Goal: Task Accomplishment & Management: Complete application form

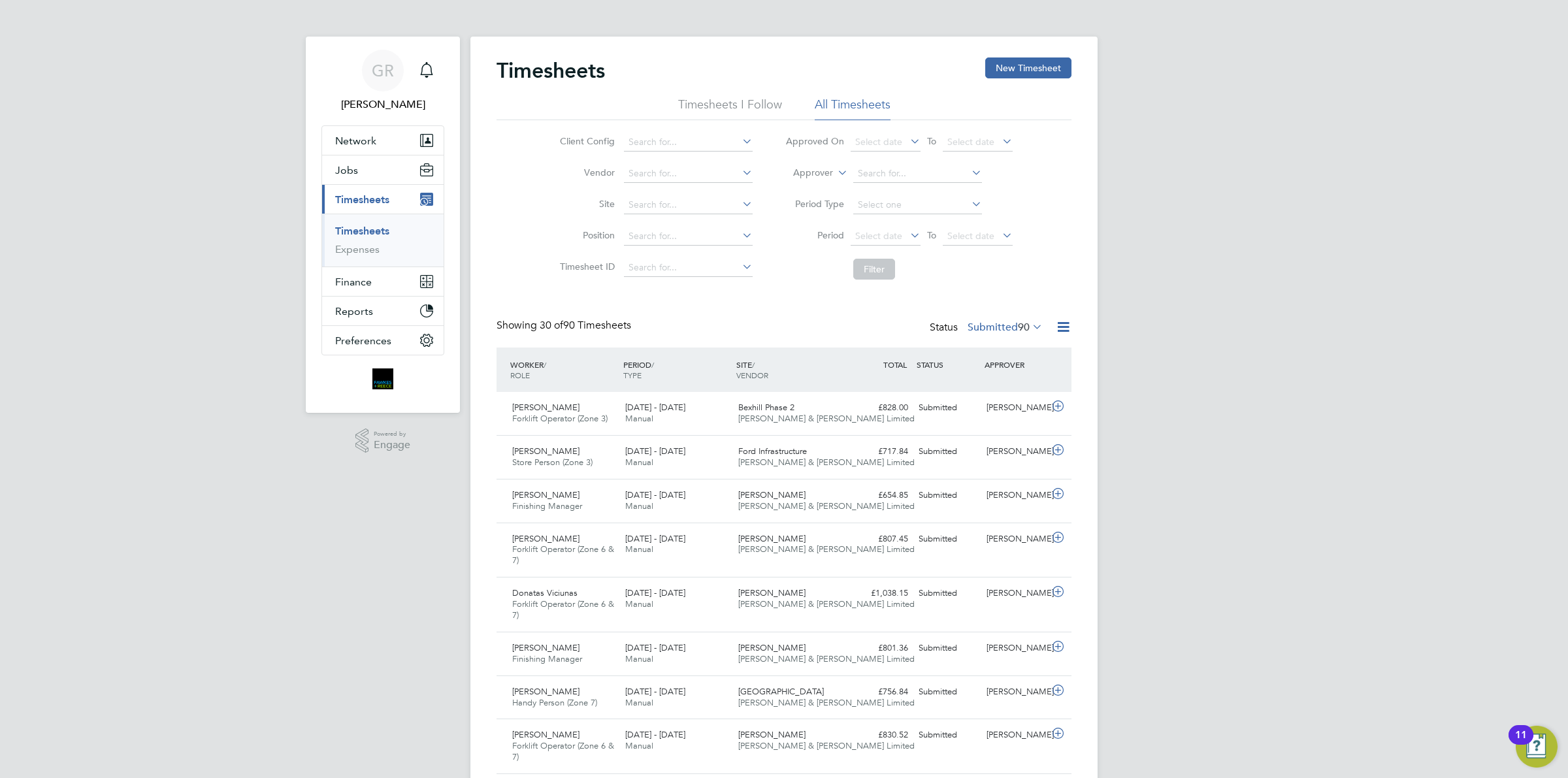
click at [1007, 66] on button "New Timesheet" at bounding box center [1028, 68] width 86 height 21
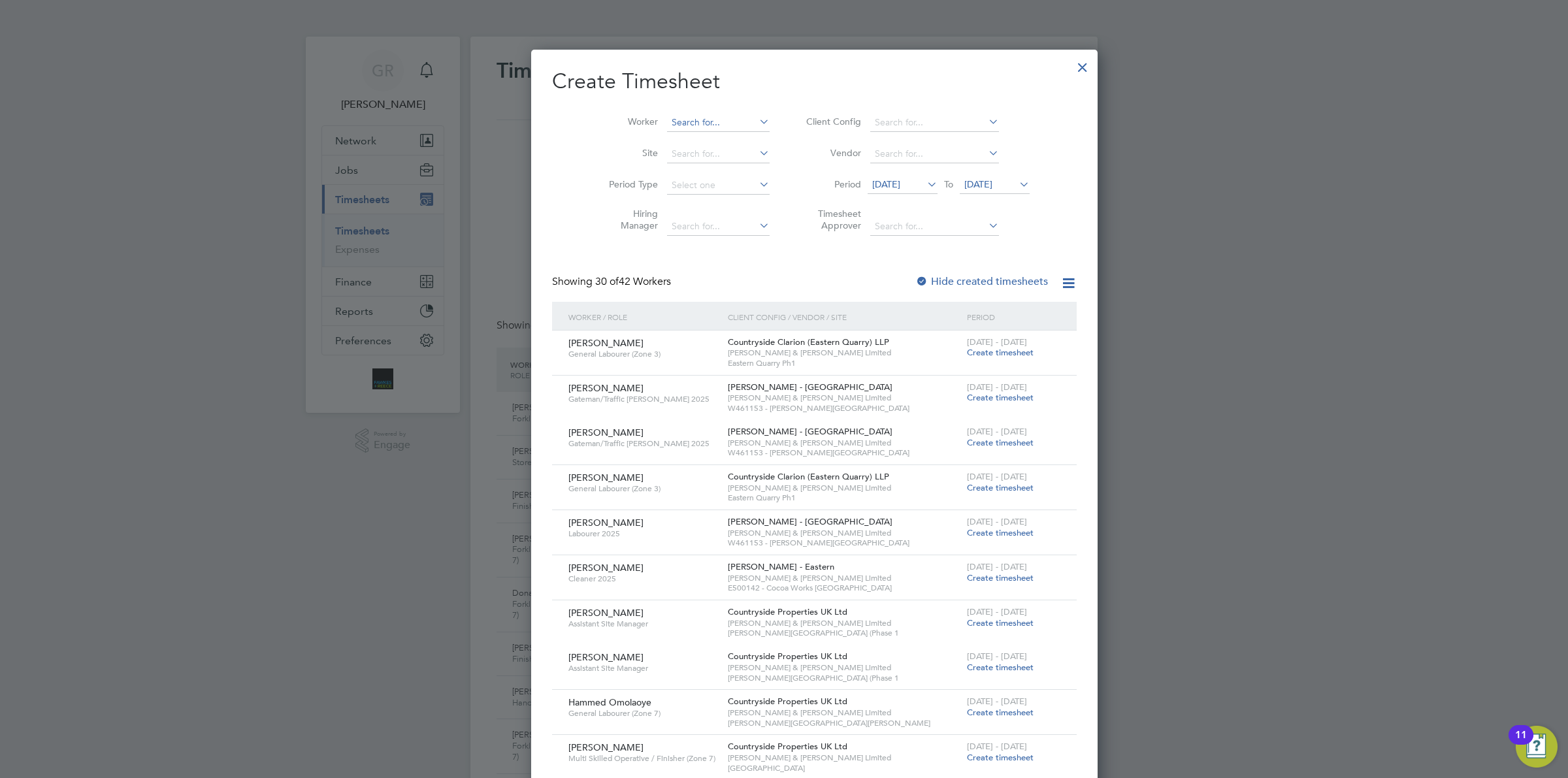
click at [670, 127] on input at bounding box center [719, 123] width 103 height 18
type input "junipo"
click at [670, 127] on input at bounding box center [719, 123] width 103 height 18
click at [667, 138] on li "[PERSON_NAME]" at bounding box center [687, 140] width 104 height 18
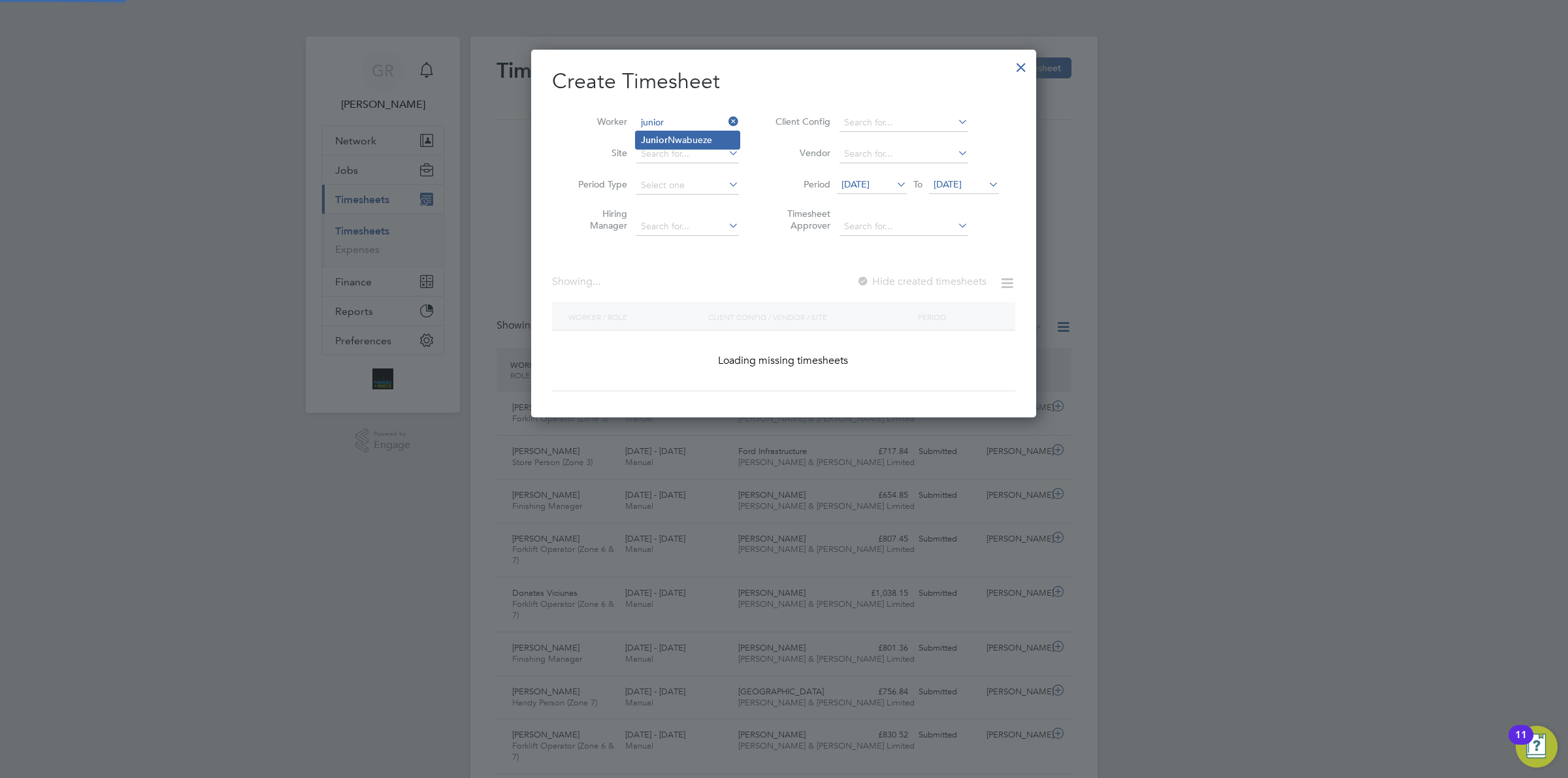
type input "[PERSON_NAME]"
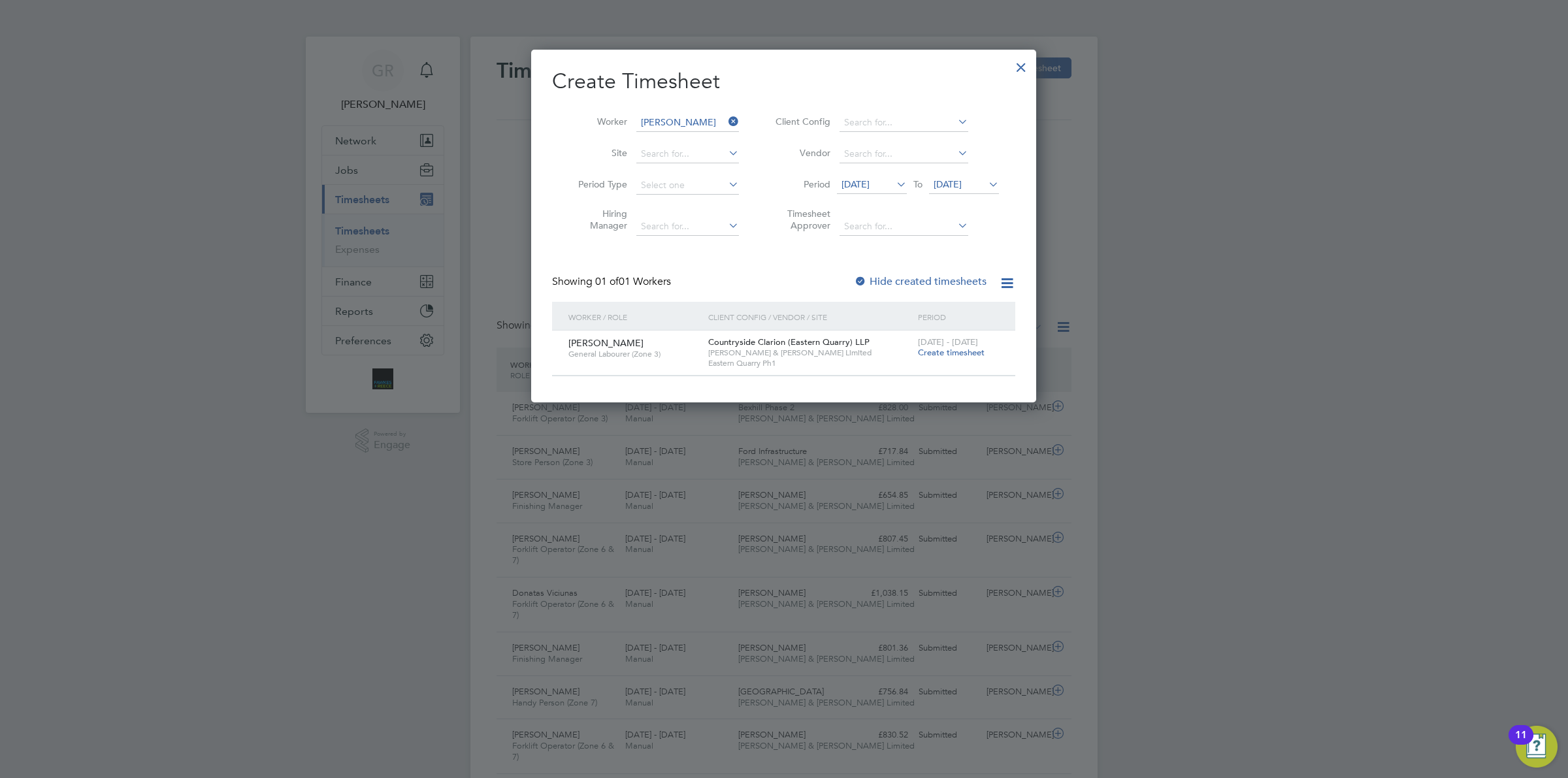
click at [870, 184] on span "[DATE]" at bounding box center [855, 183] width 28 height 12
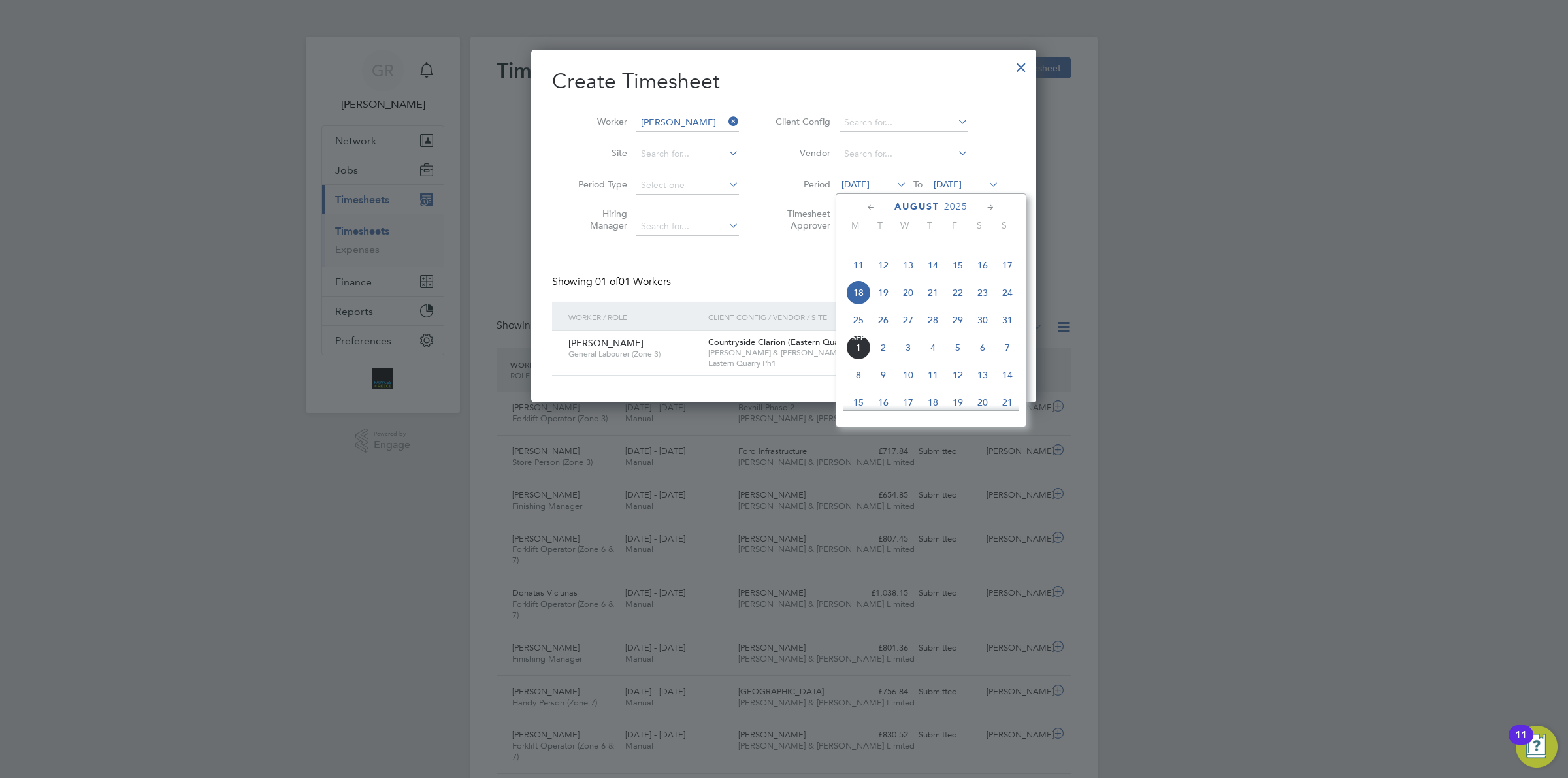
click at [851, 333] on span "25" at bounding box center [858, 320] width 24 height 24
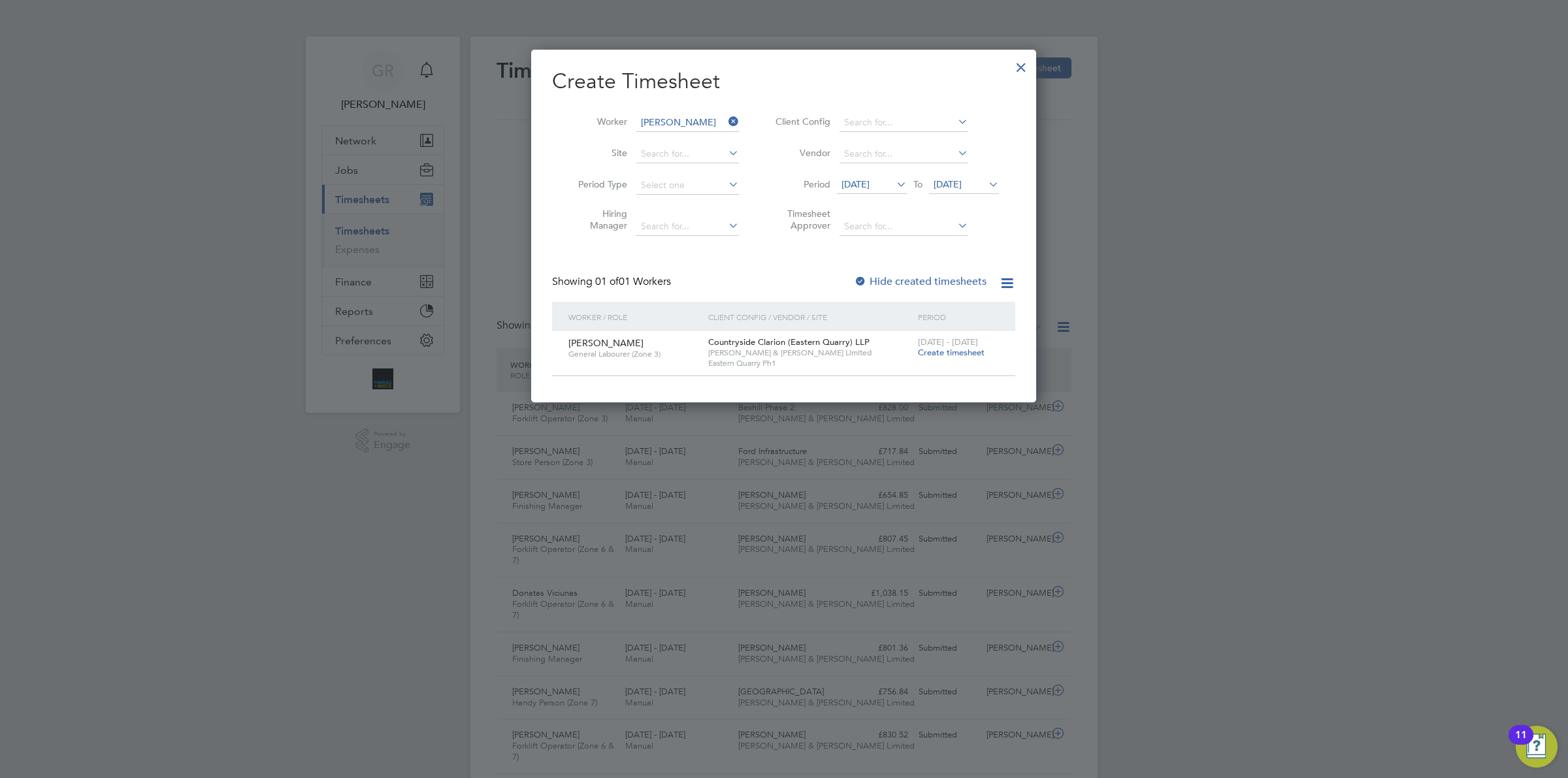
click at [962, 184] on span "[DATE]" at bounding box center [947, 183] width 28 height 12
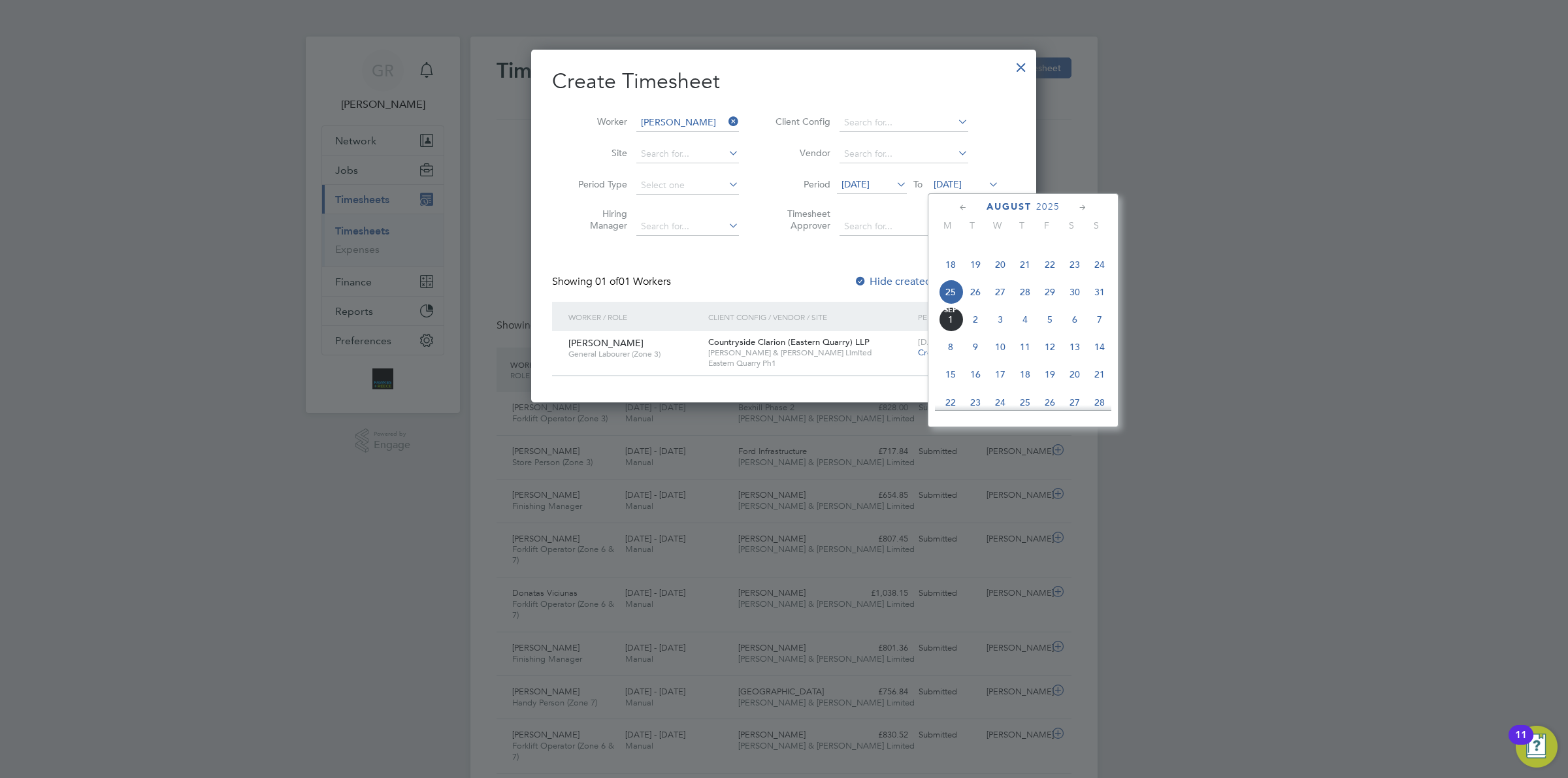
click at [1102, 304] on span "31" at bounding box center [1099, 292] width 24 height 24
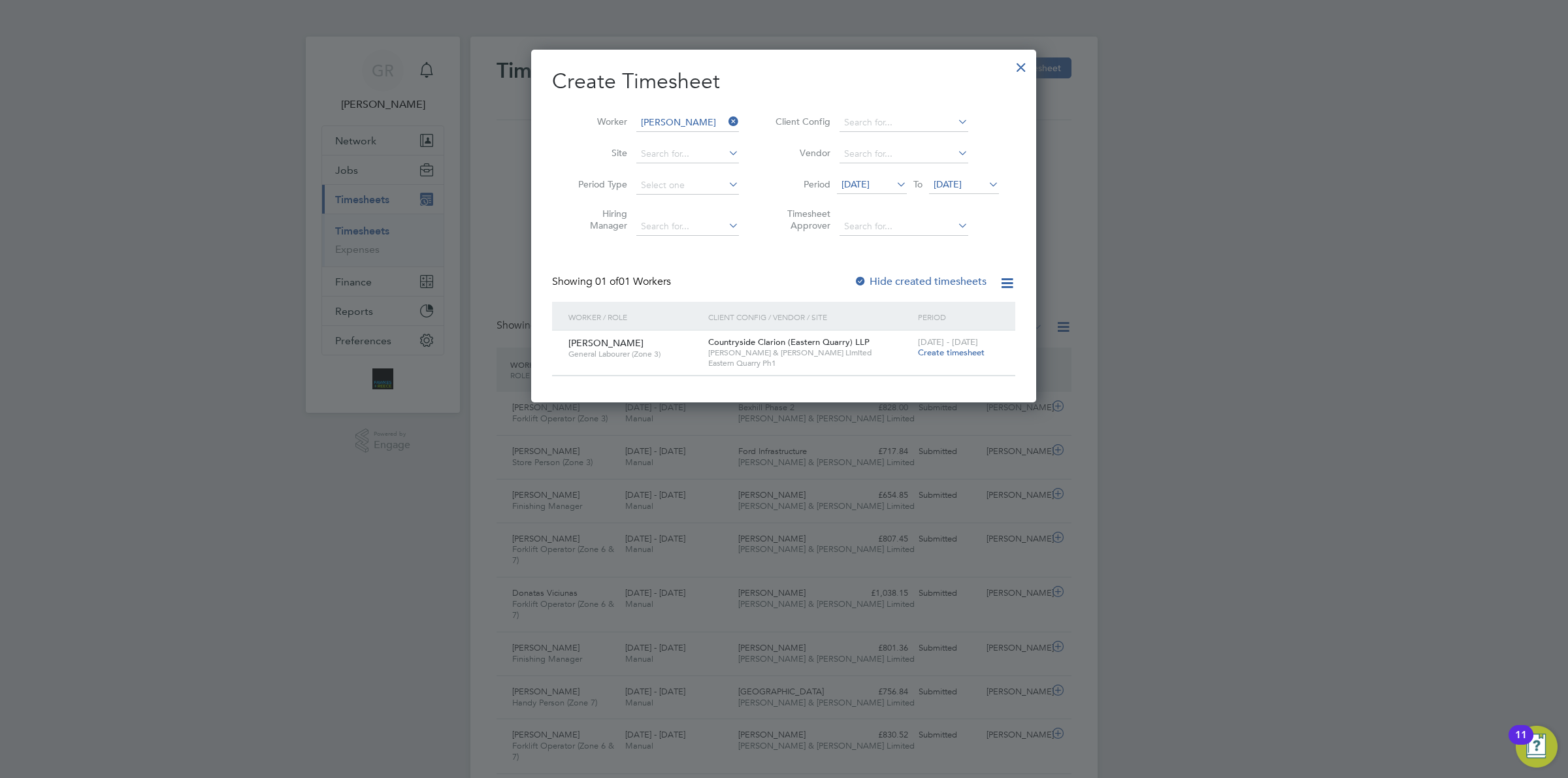
click at [956, 353] on span "Create timesheet" at bounding box center [951, 352] width 67 height 11
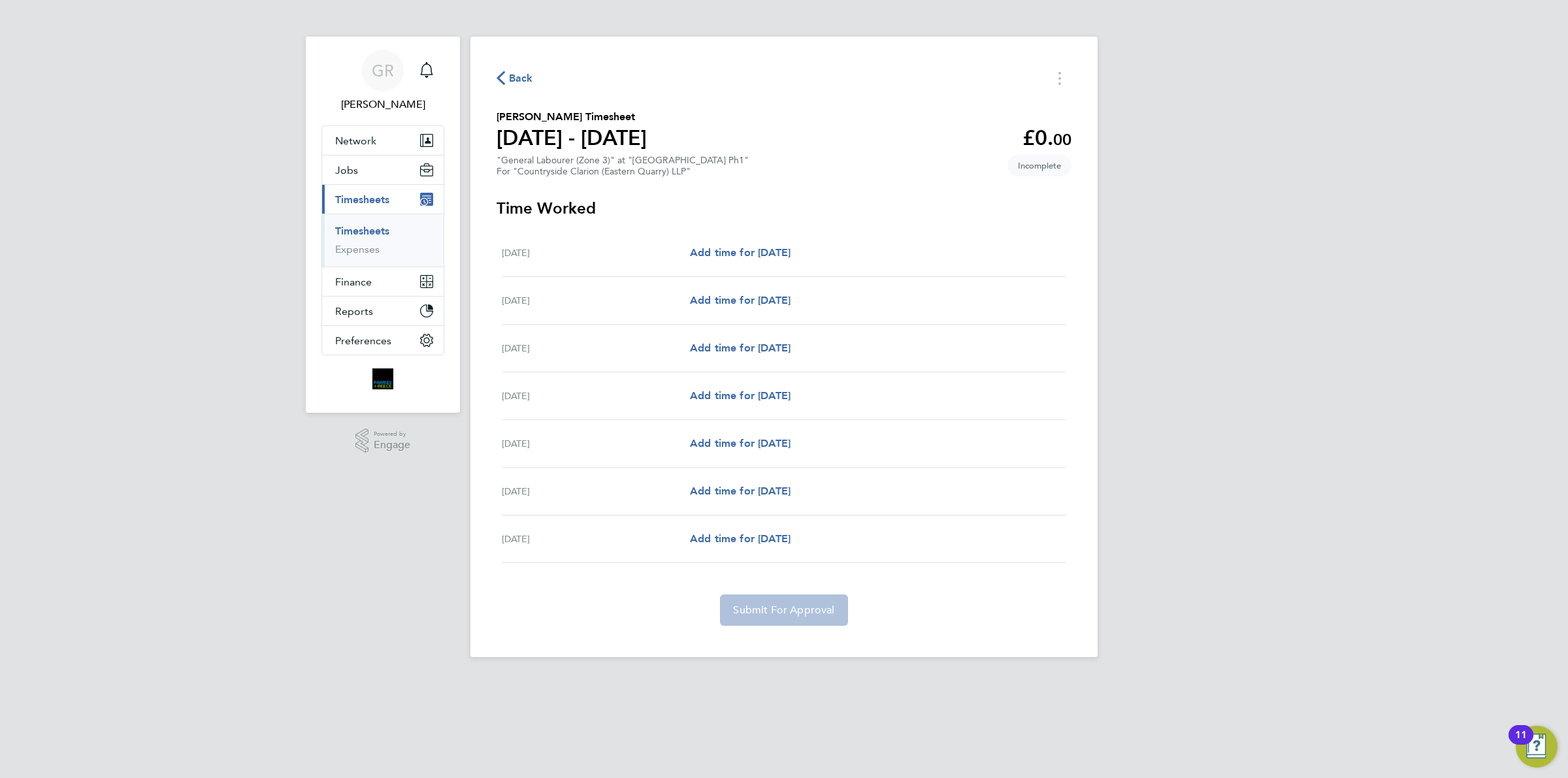
click at [513, 77] on span "Back" at bounding box center [520, 78] width 24 height 15
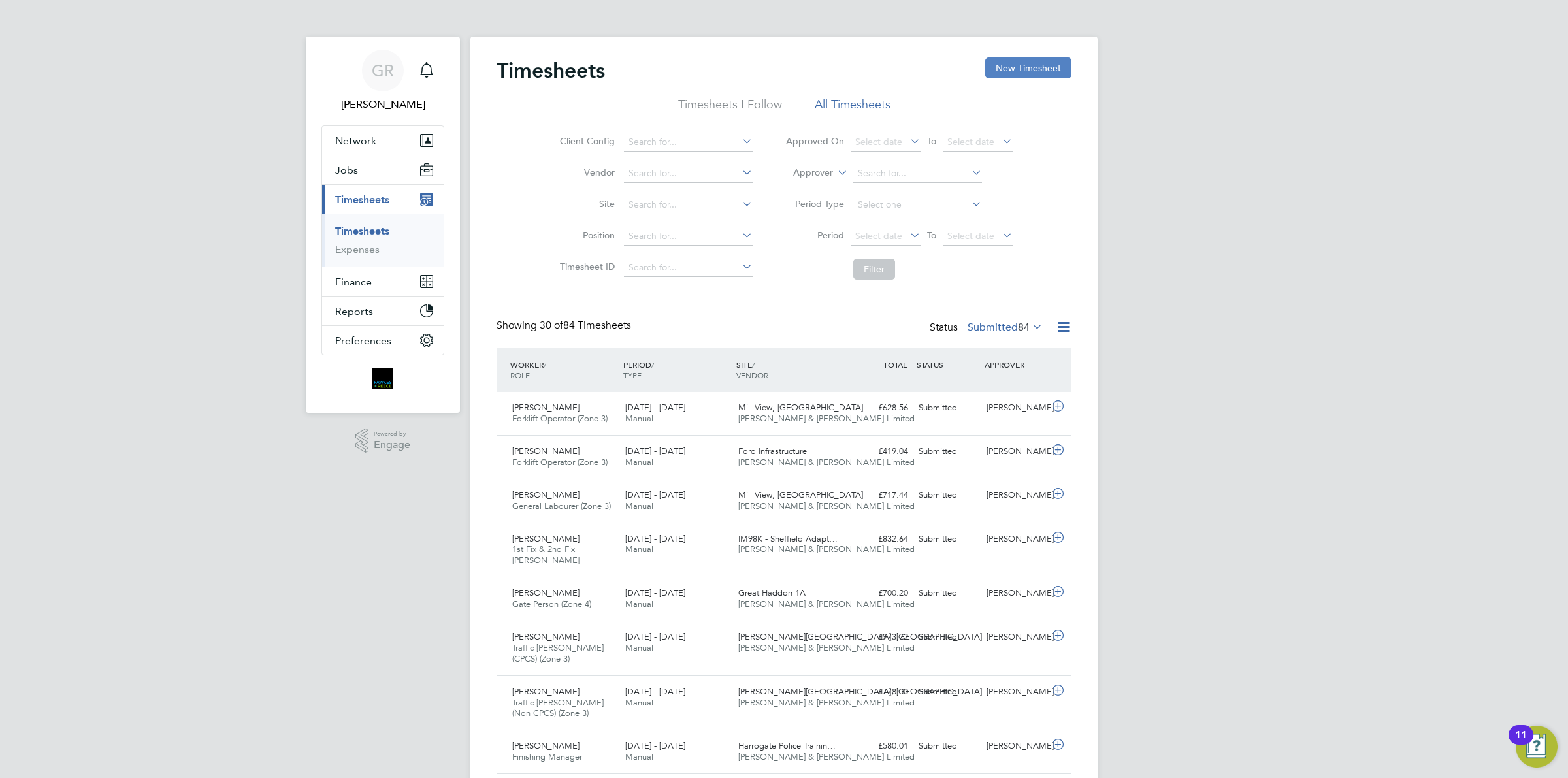
click at [1022, 62] on button "New Timesheet" at bounding box center [1028, 68] width 86 height 21
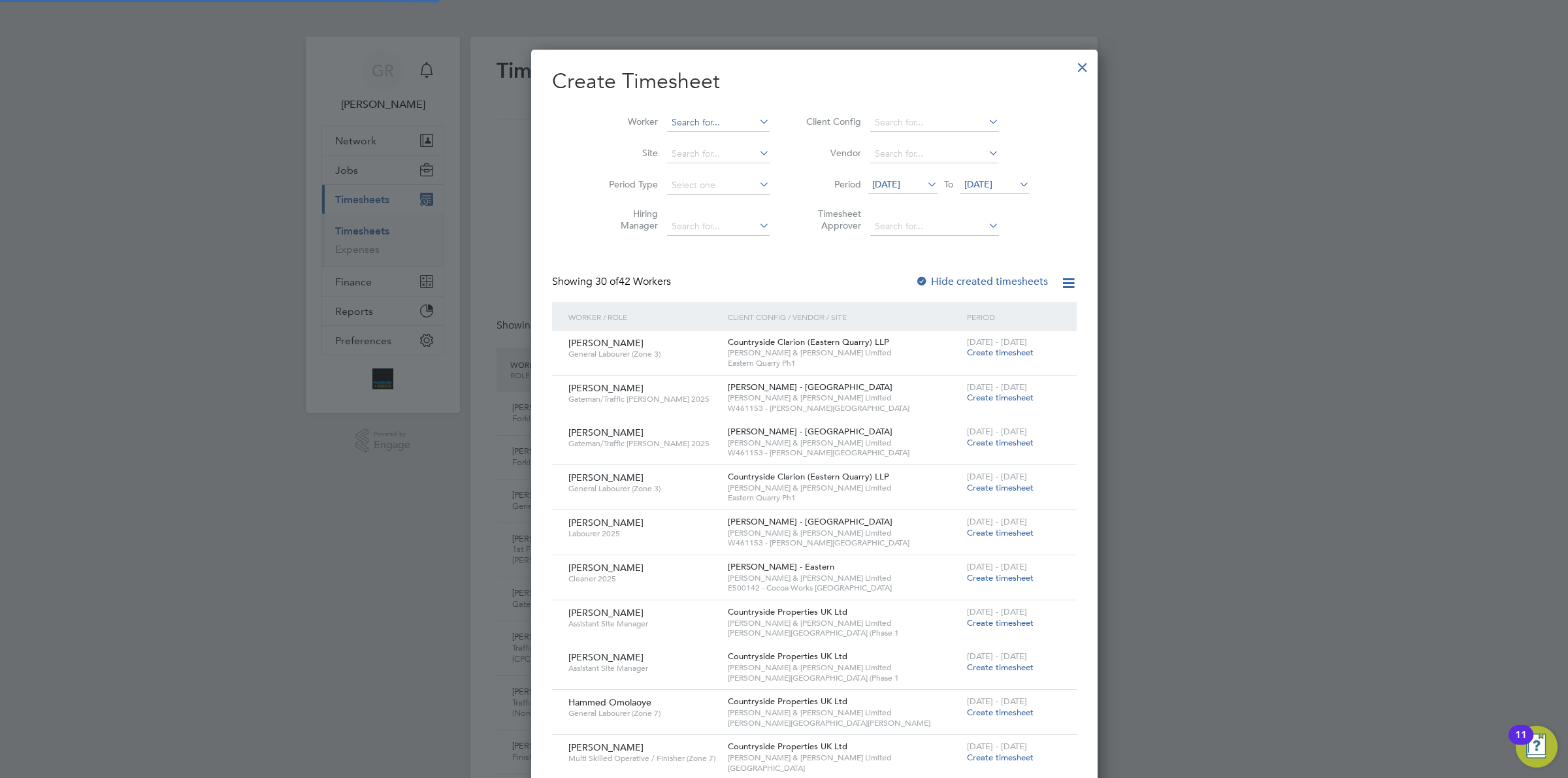
click at [670, 122] on input at bounding box center [719, 123] width 103 height 18
click at [693, 143] on li "[PERSON_NAME]" at bounding box center [687, 140] width 104 height 18
type input "[PERSON_NAME]"
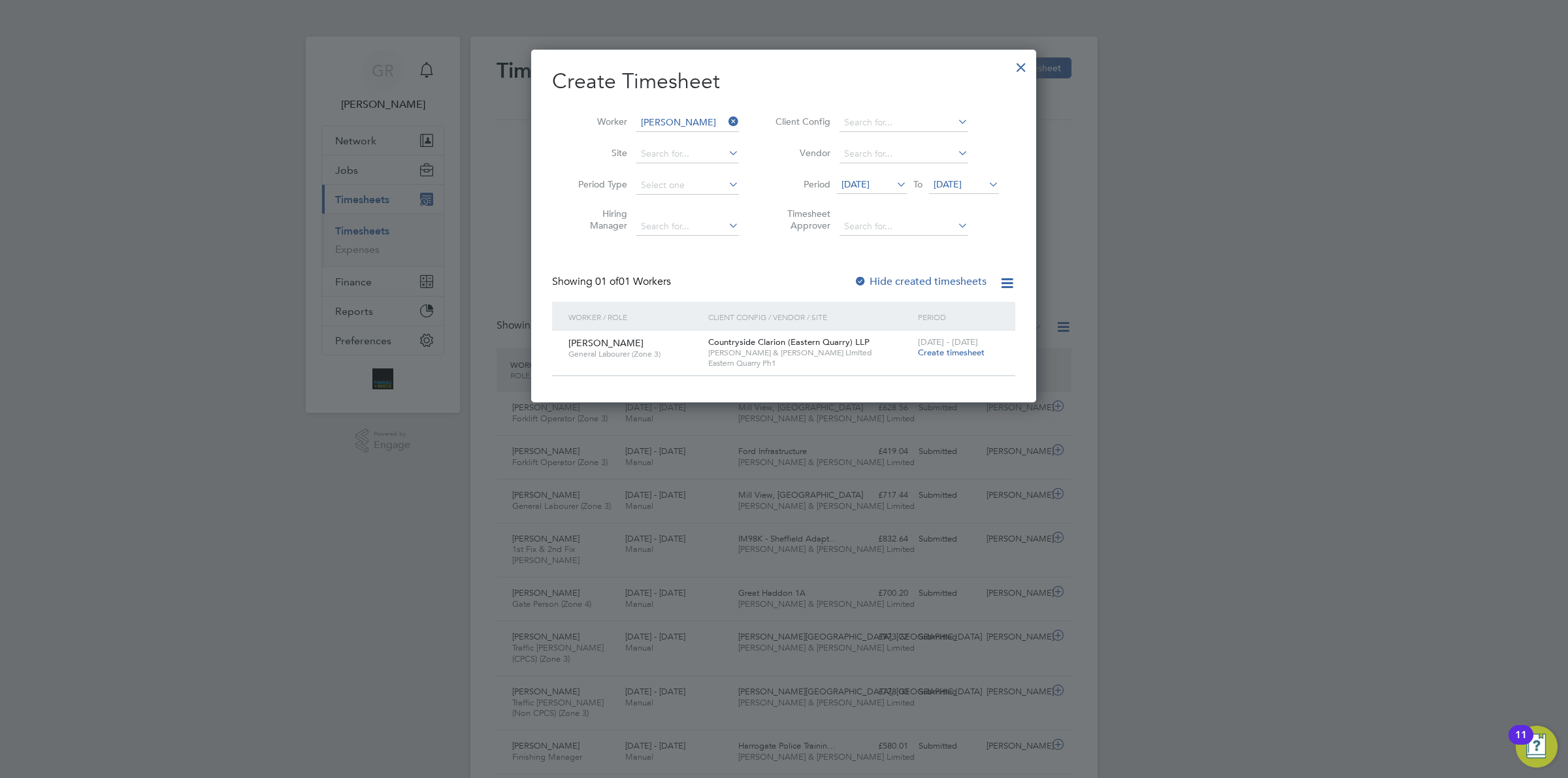
click at [870, 182] on span "[DATE]" at bounding box center [855, 183] width 28 height 12
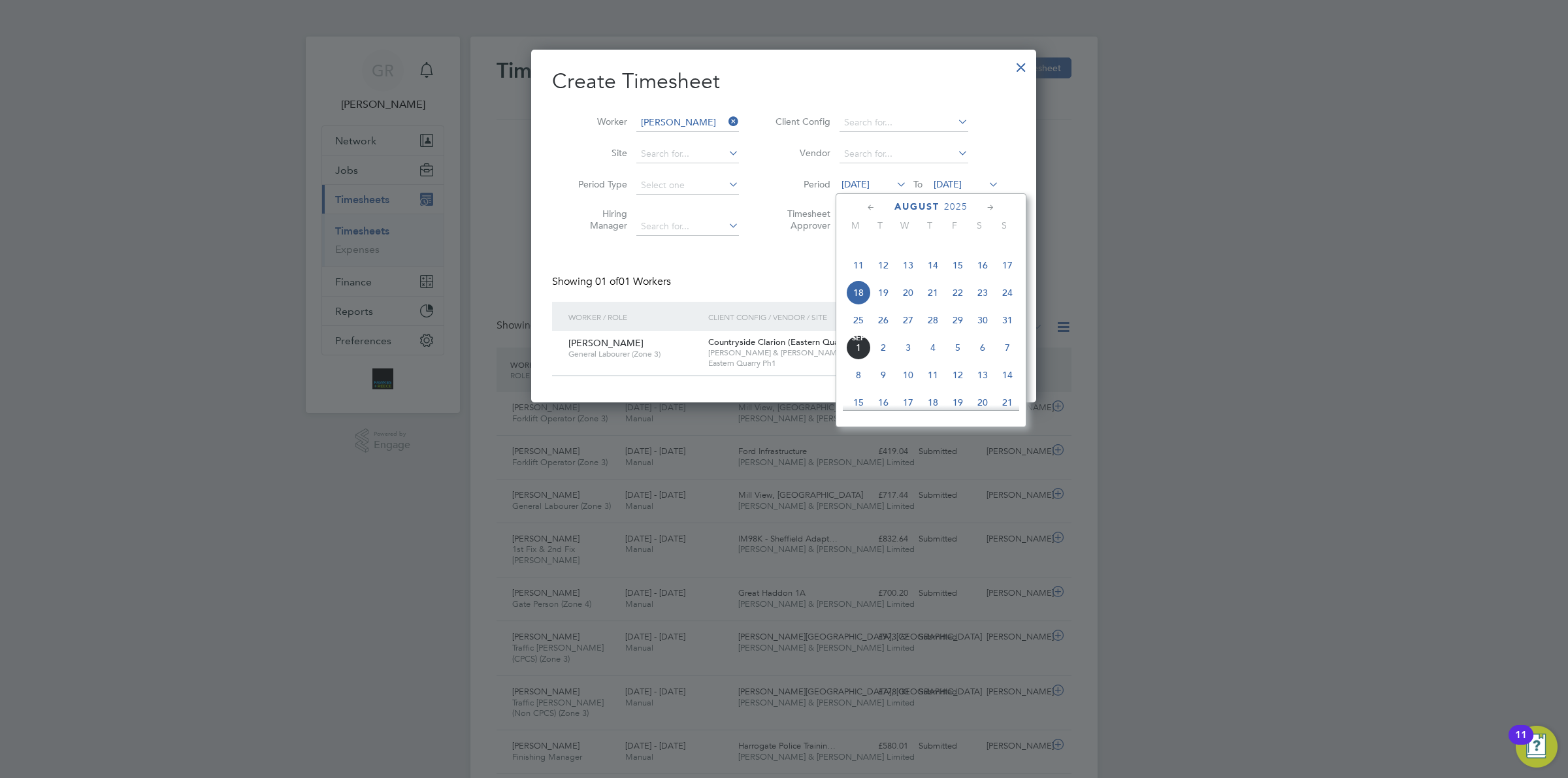
click at [854, 333] on span "25" at bounding box center [858, 320] width 24 height 24
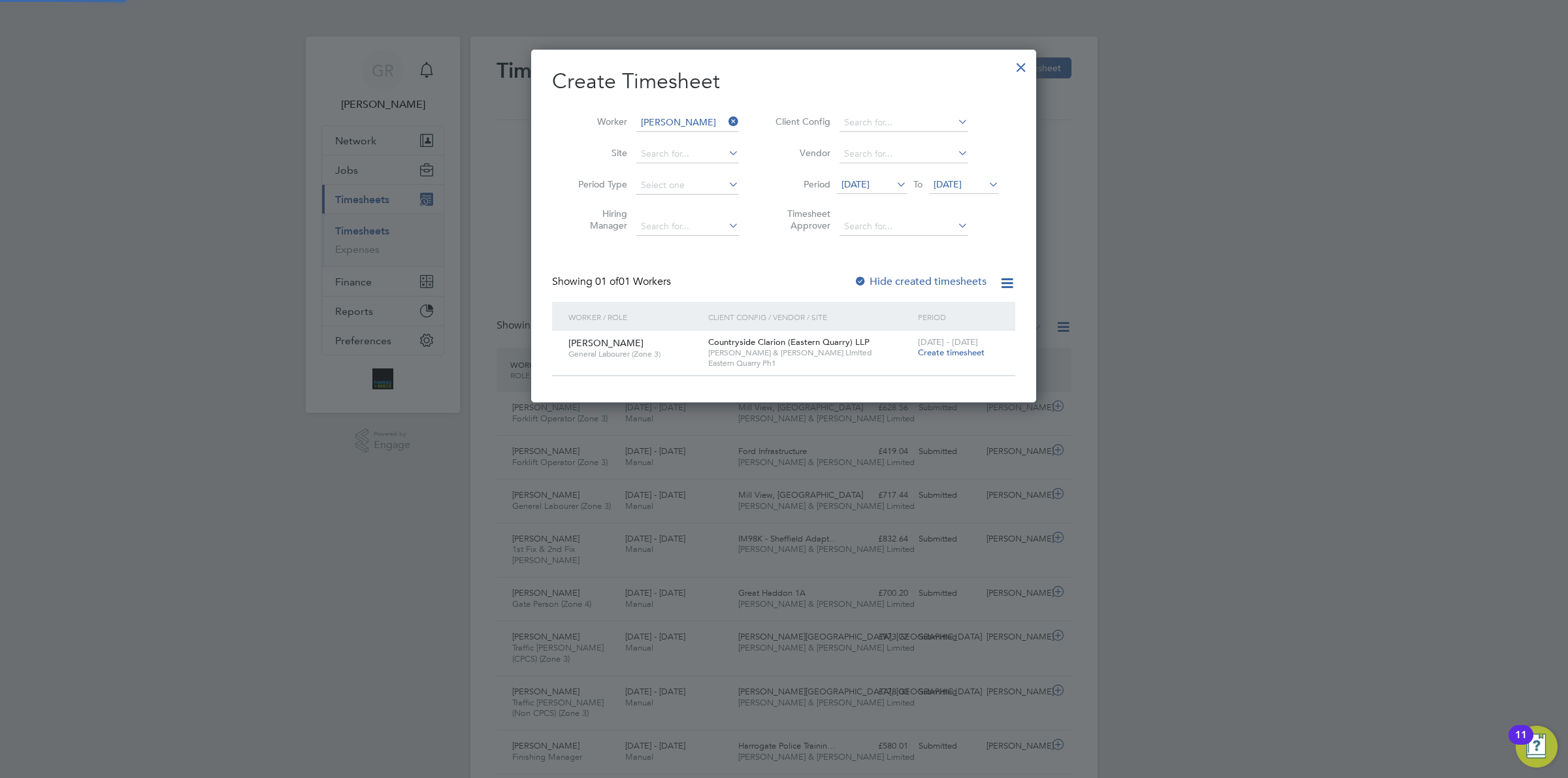
click at [972, 190] on span "[DATE]" at bounding box center [964, 185] width 70 height 18
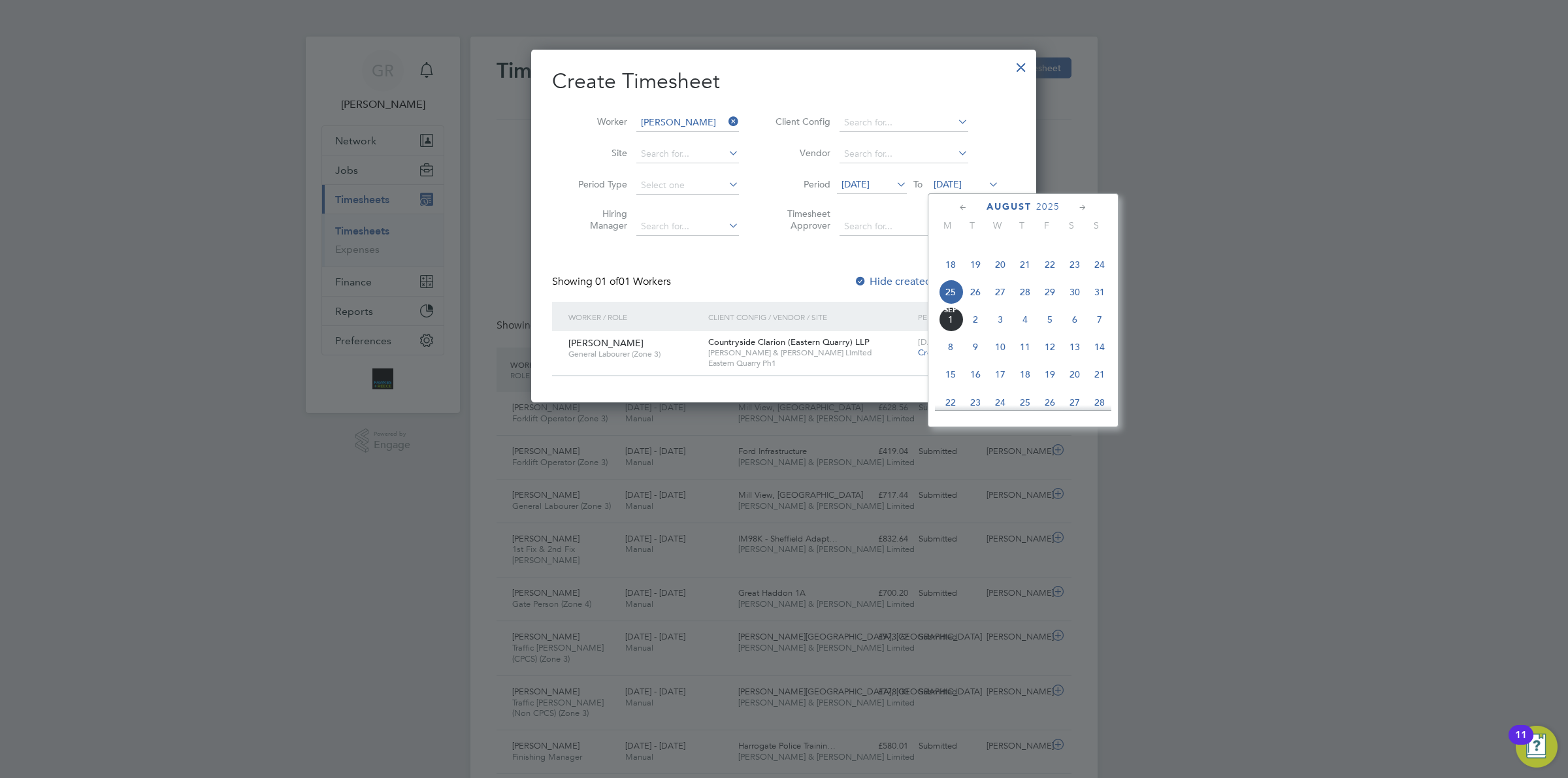
click at [1097, 305] on span "31" at bounding box center [1099, 292] width 24 height 24
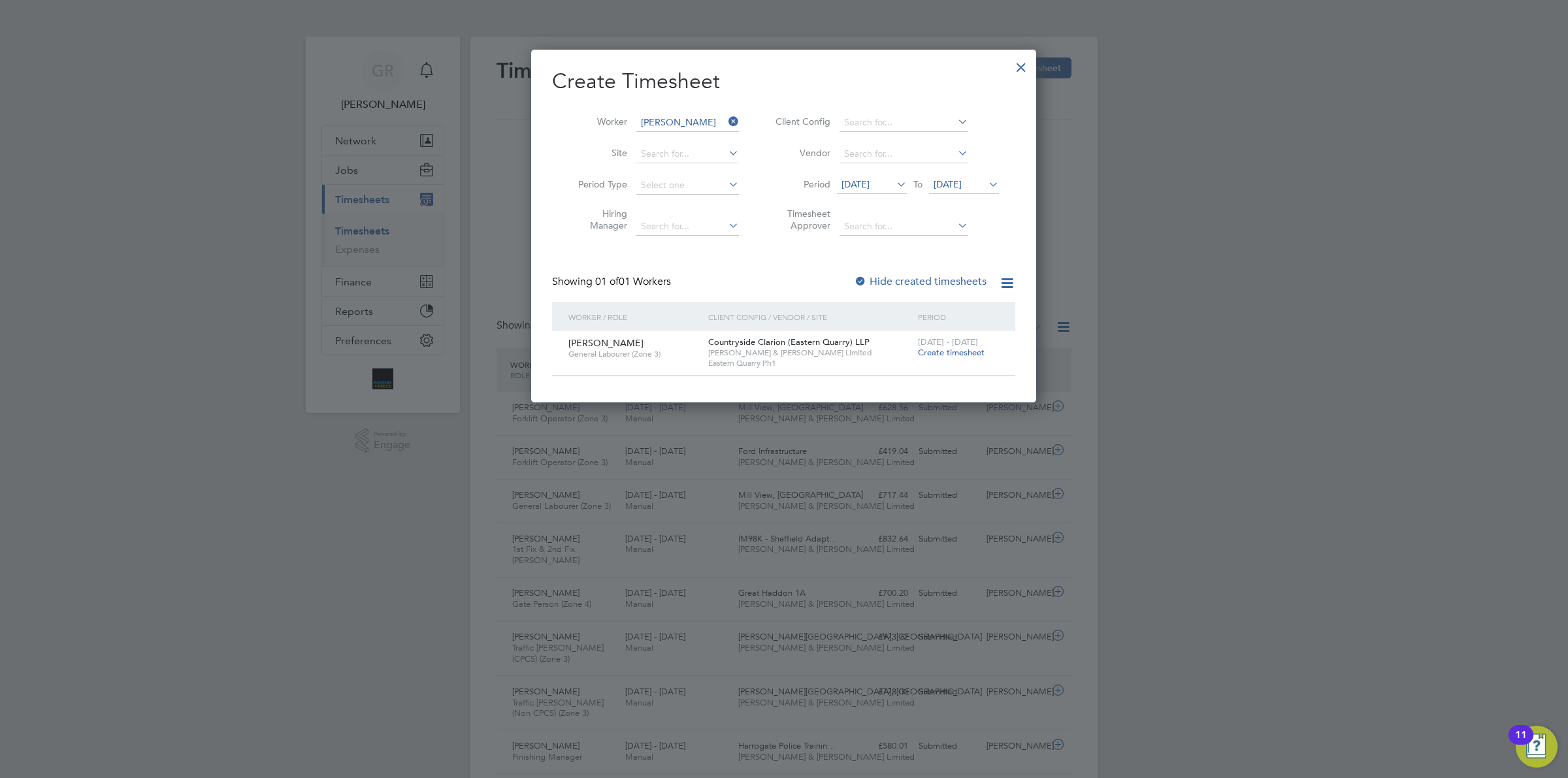
click at [946, 351] on span "Create timesheet" at bounding box center [951, 352] width 67 height 11
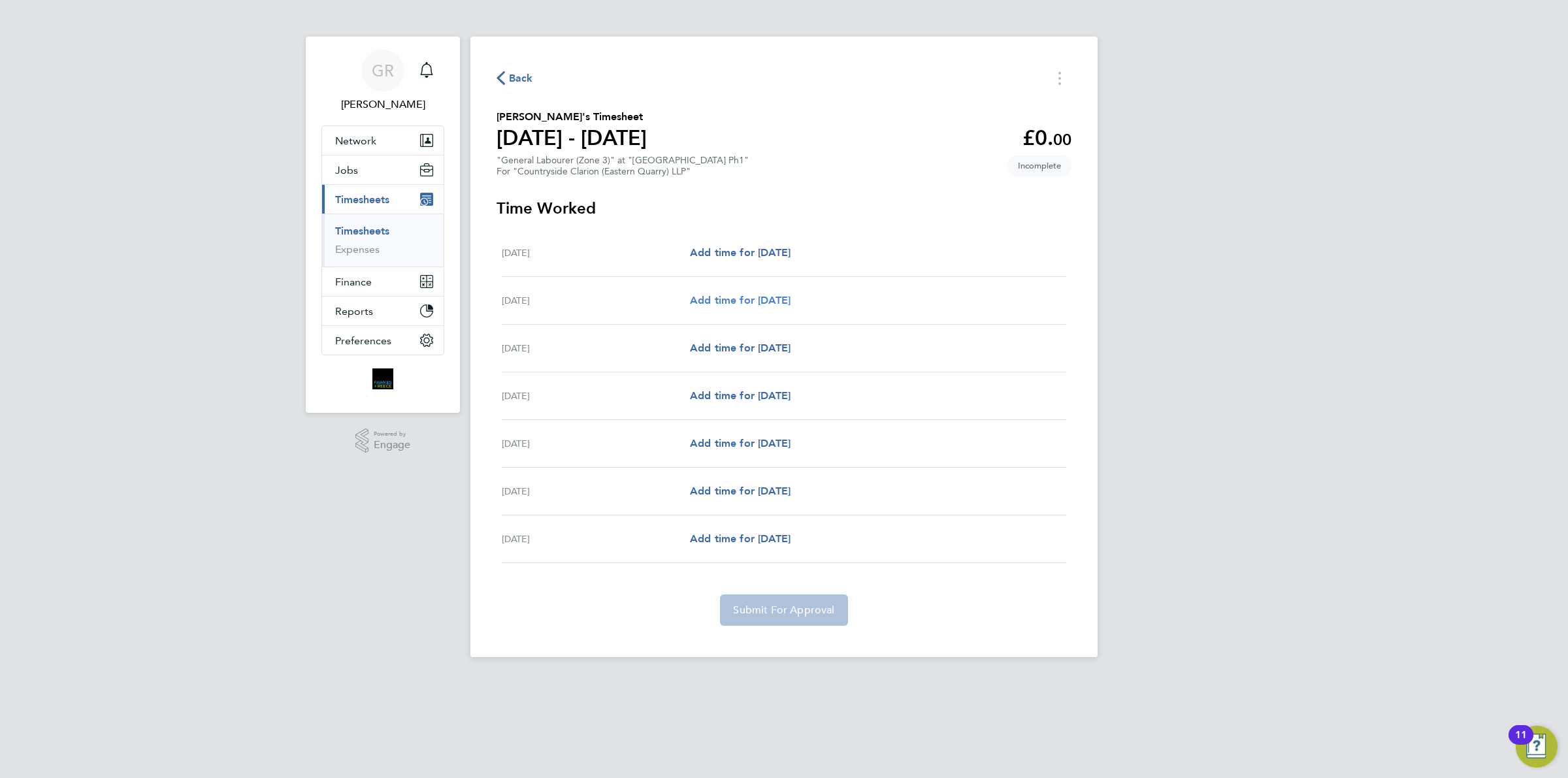
click at [750, 295] on span "Add time for [DATE]" at bounding box center [740, 300] width 100 height 13
select select "30"
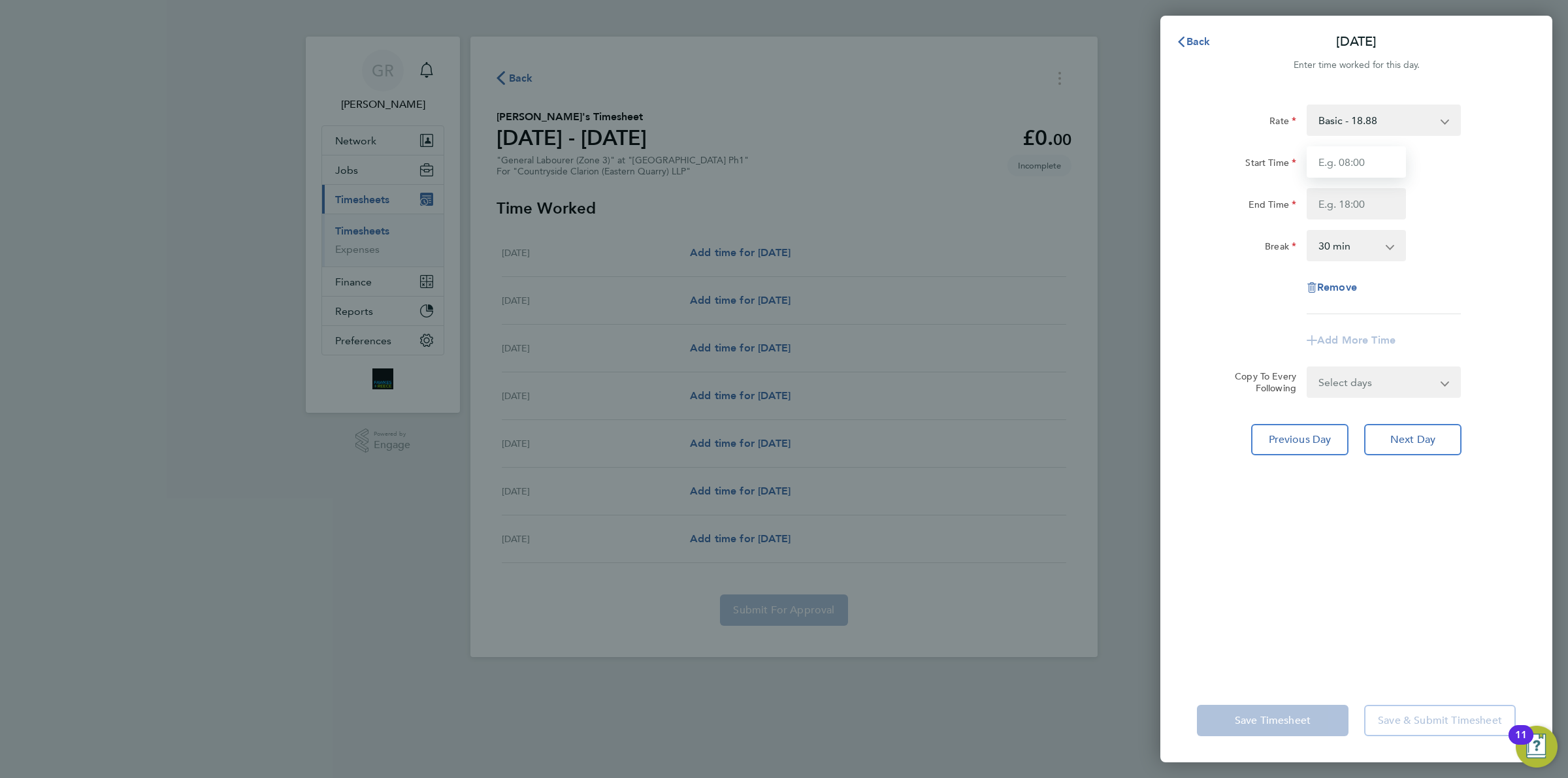
click at [1393, 172] on input "Start Time" at bounding box center [1357, 162] width 99 height 32
type input "07:30"
type input "17:00"
click at [1428, 175] on div "Start Time 07:30" at bounding box center [1356, 162] width 330 height 32
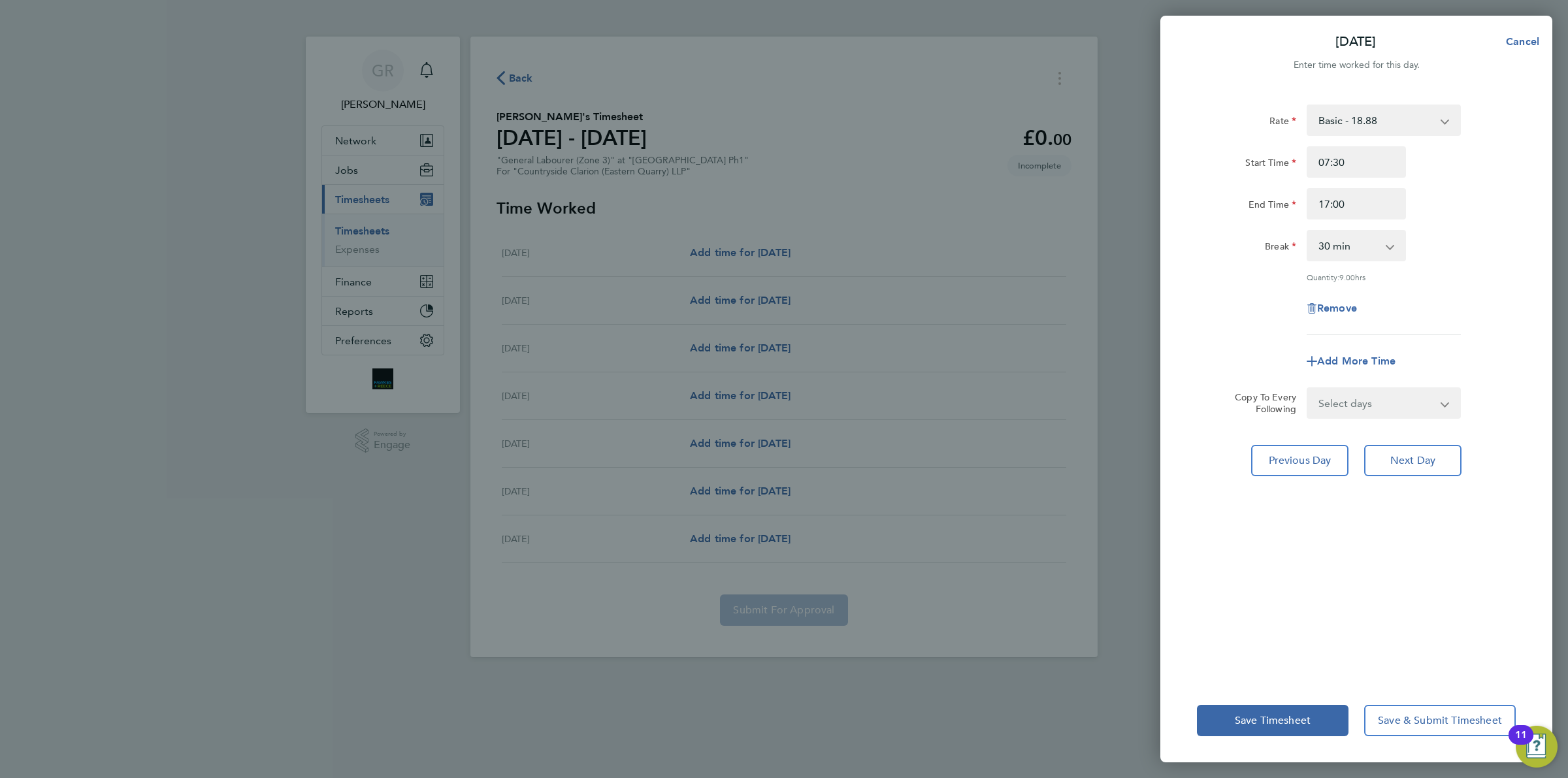
click at [1410, 393] on select "Select days Day Weekday (Mon-Fri) Weekend (Sat-Sun) [DATE] [DATE] [DATE] [DATE]…" at bounding box center [1377, 403] width 137 height 29
click at [1536, 360] on div "Rate Basic - 18.88 Start Time 07:30 End Time 17:00 Break 0 min 15 min 30 min 45…" at bounding box center [1357, 383] width 392 height 590
click at [1410, 455] on span "Next Day" at bounding box center [1413, 461] width 45 height 13
select select "30"
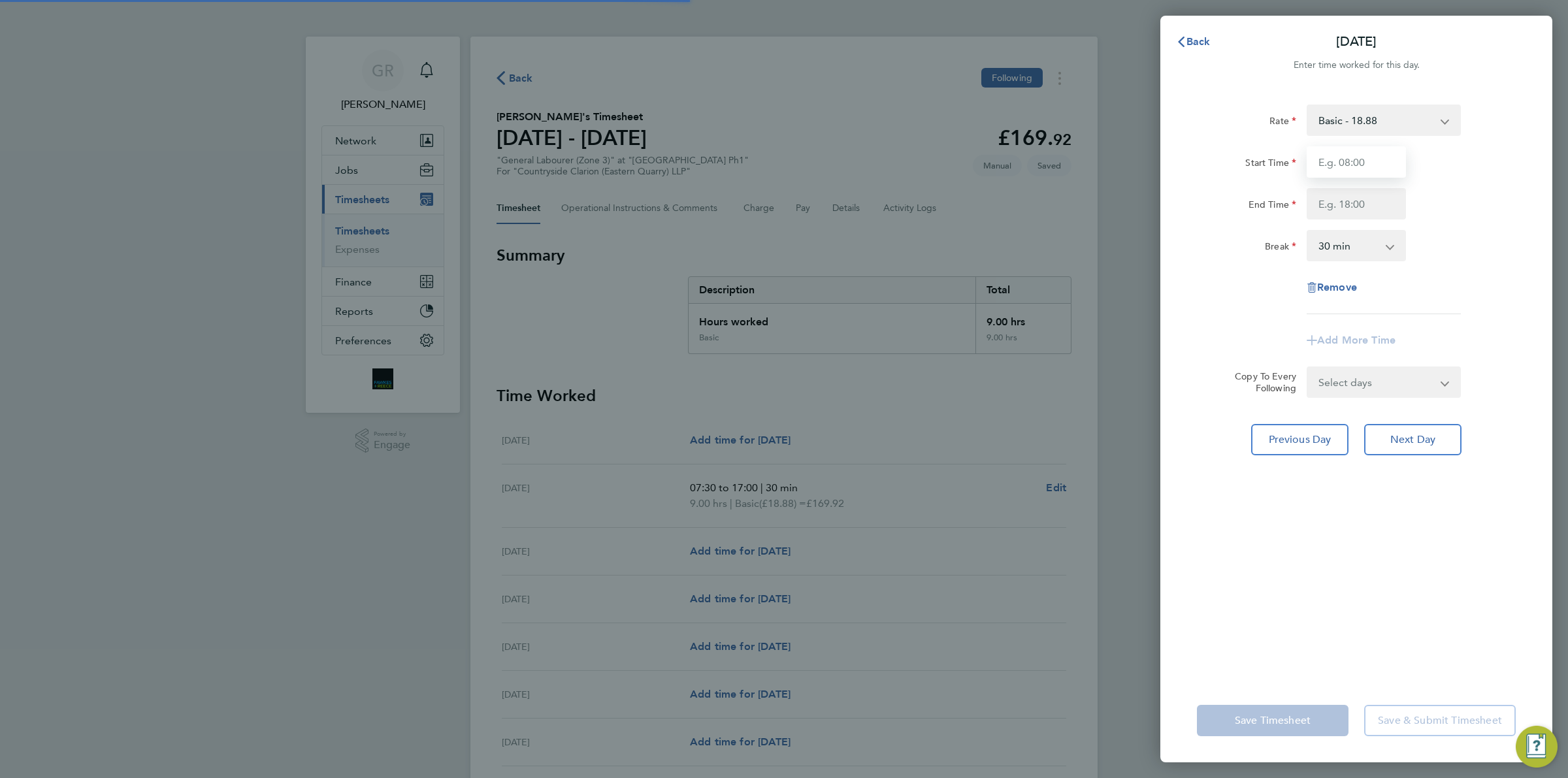
click at [1340, 161] on input "Start Time" at bounding box center [1357, 162] width 99 height 32
type input "07:30"
type input "17:00"
click at [1490, 229] on div "Rate Basic - 18.88 Start Time 07:30 End Time 17:00 Break 0 min 15 min 30 min 45…" at bounding box center [1356, 210] width 319 height 210
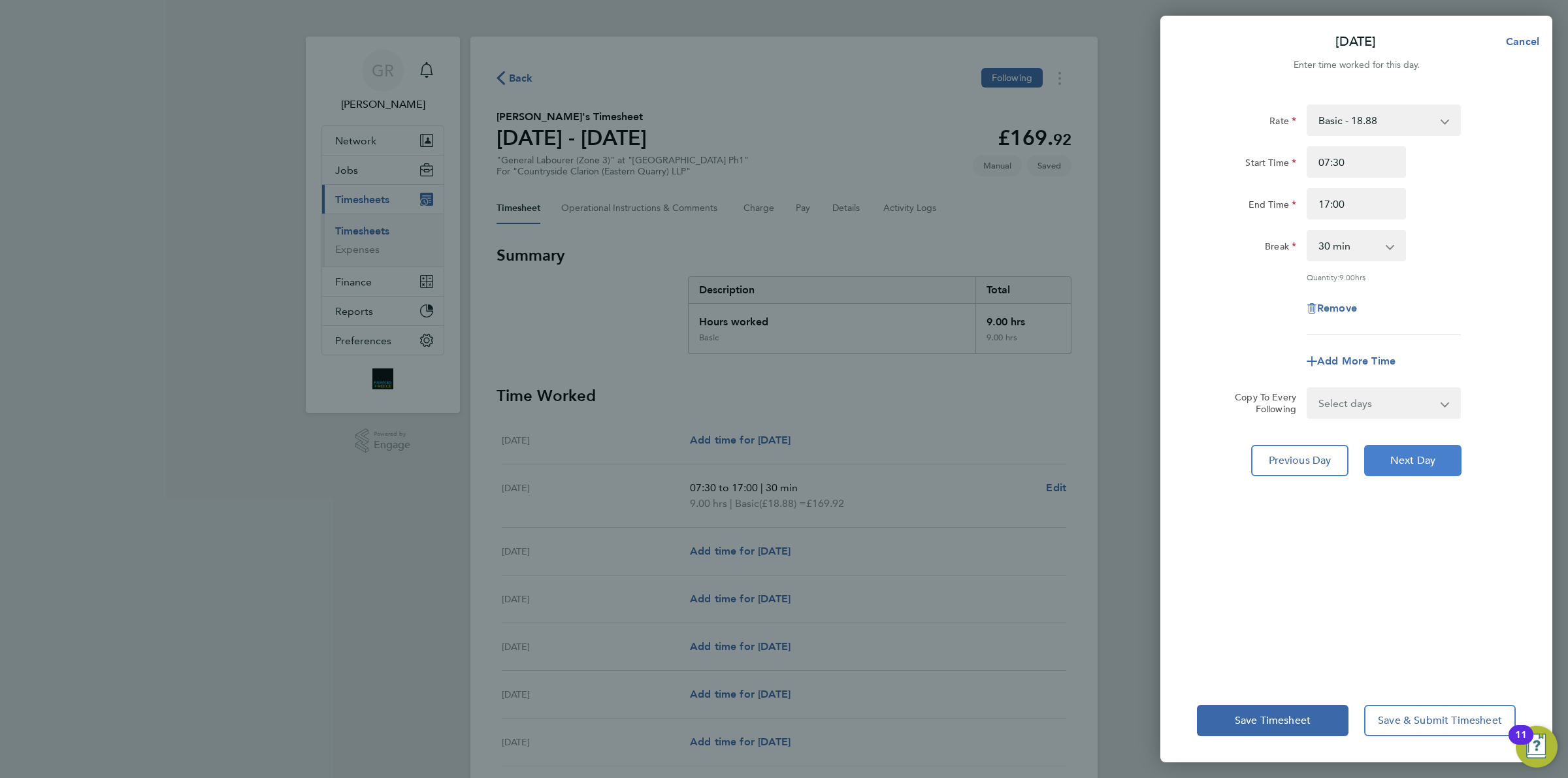
click at [1388, 461] on button "Next Day" at bounding box center [1413, 461] width 98 height 32
select select "30"
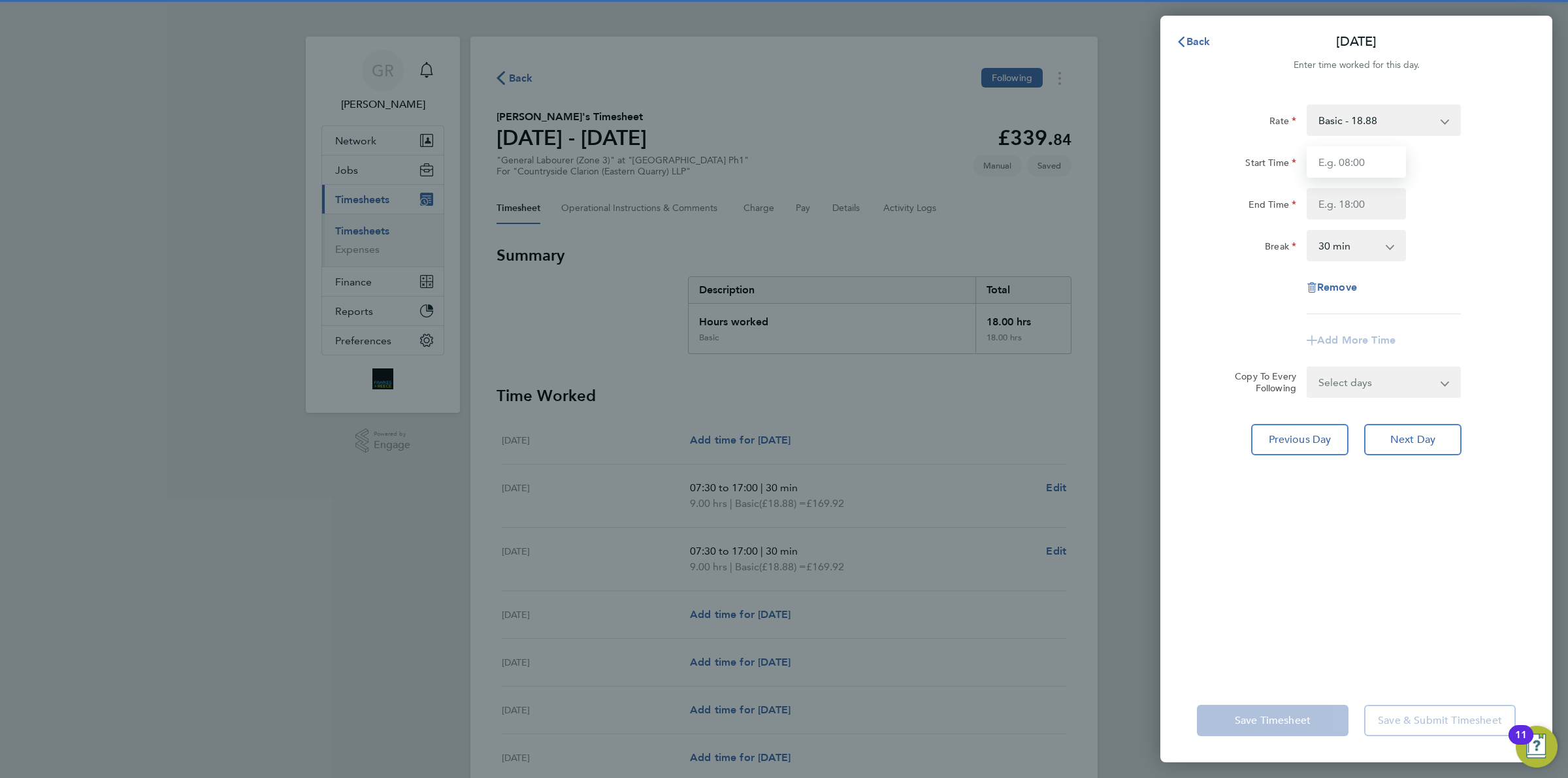
click at [1338, 155] on input "Start Time" at bounding box center [1357, 162] width 99 height 32
type input "07:30"
click at [1351, 211] on input "End Time" at bounding box center [1357, 203] width 99 height 32
type input "17:00"
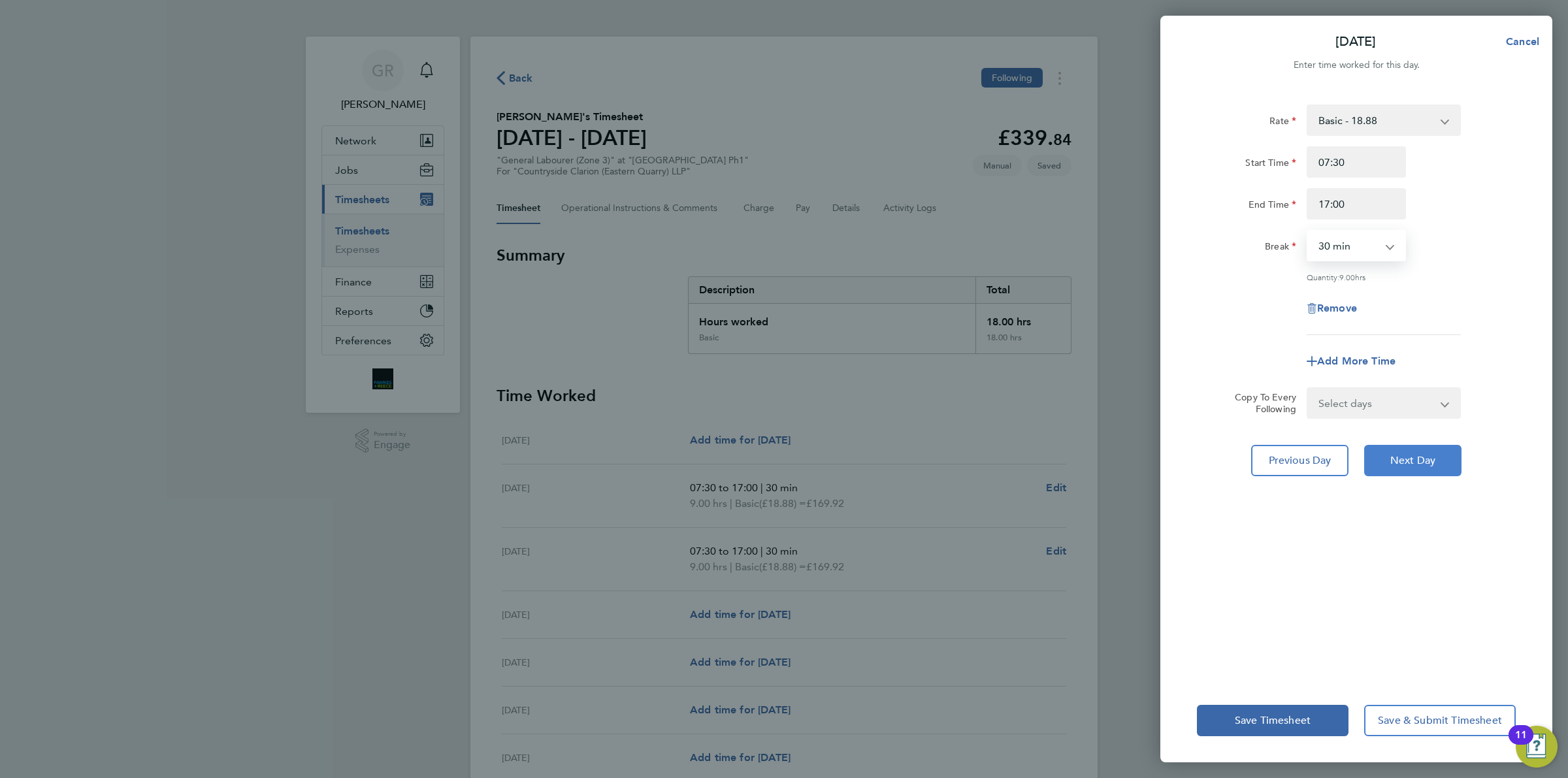
click at [1399, 459] on span "Next Day" at bounding box center [1413, 461] width 45 height 13
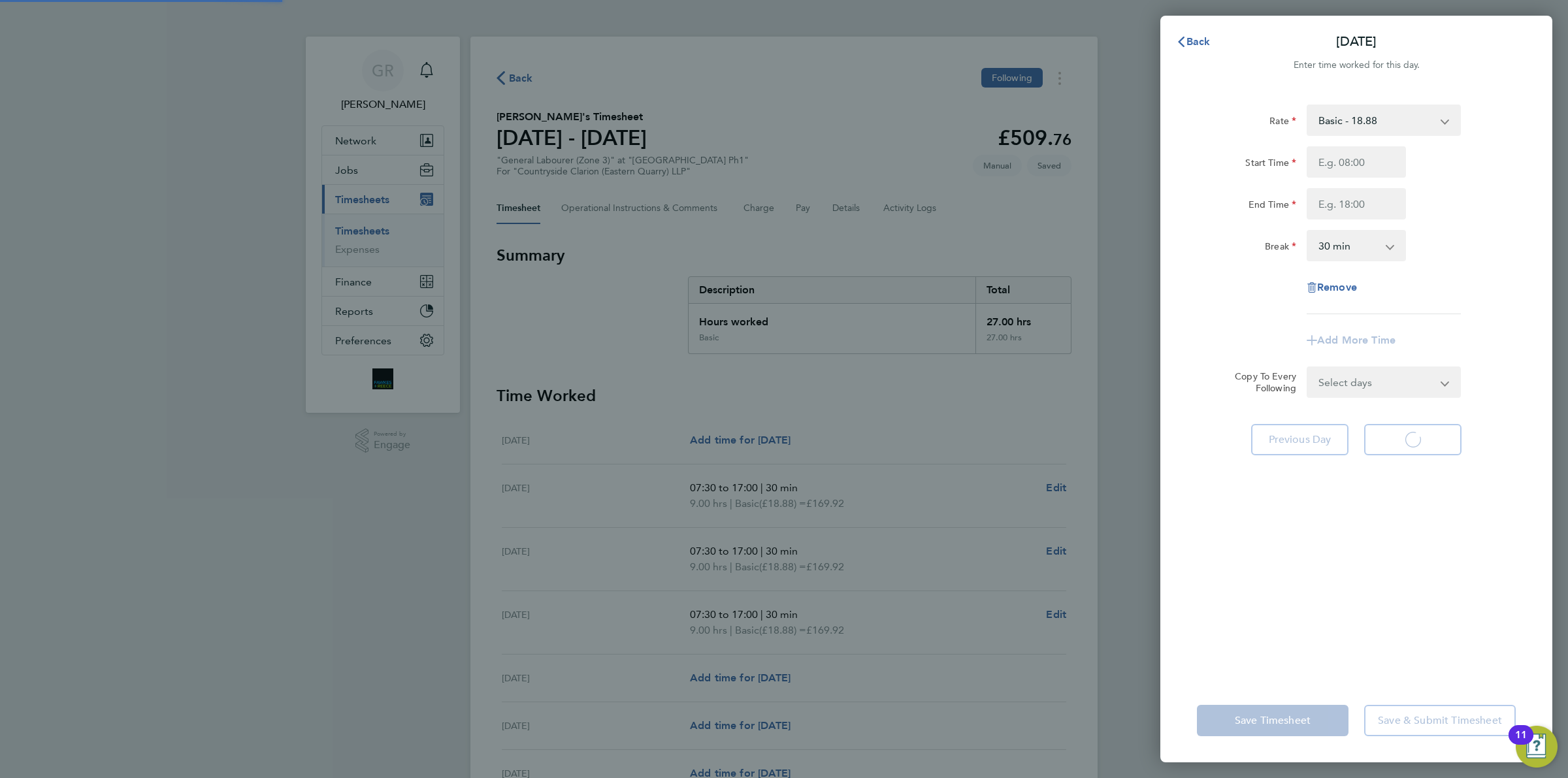
select select "30"
click at [1342, 166] on input "Start Time" at bounding box center [1357, 162] width 99 height 32
type input "07:30"
type input "17:00"
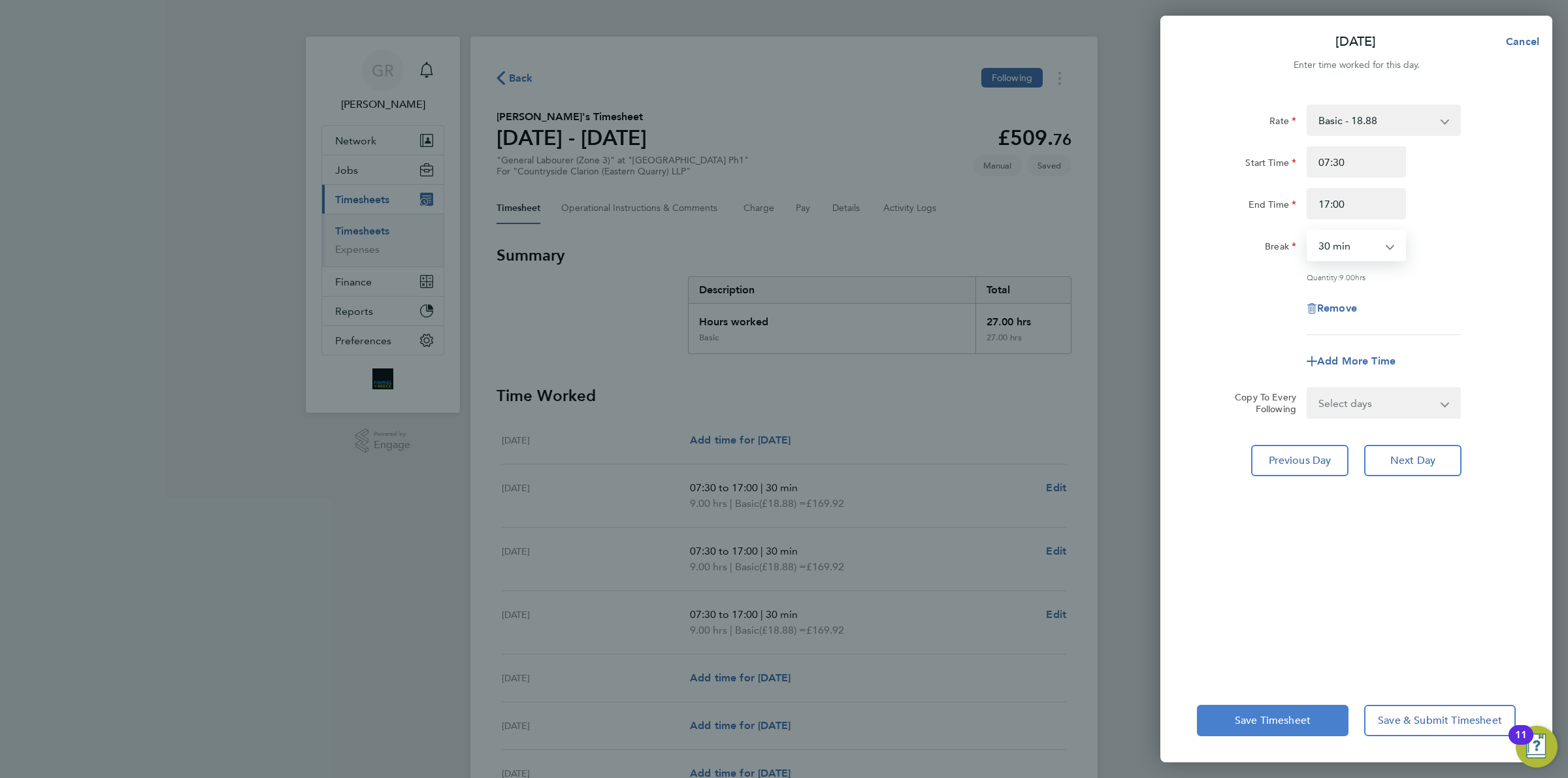
click at [1275, 726] on span "Save Timesheet" at bounding box center [1273, 721] width 76 height 13
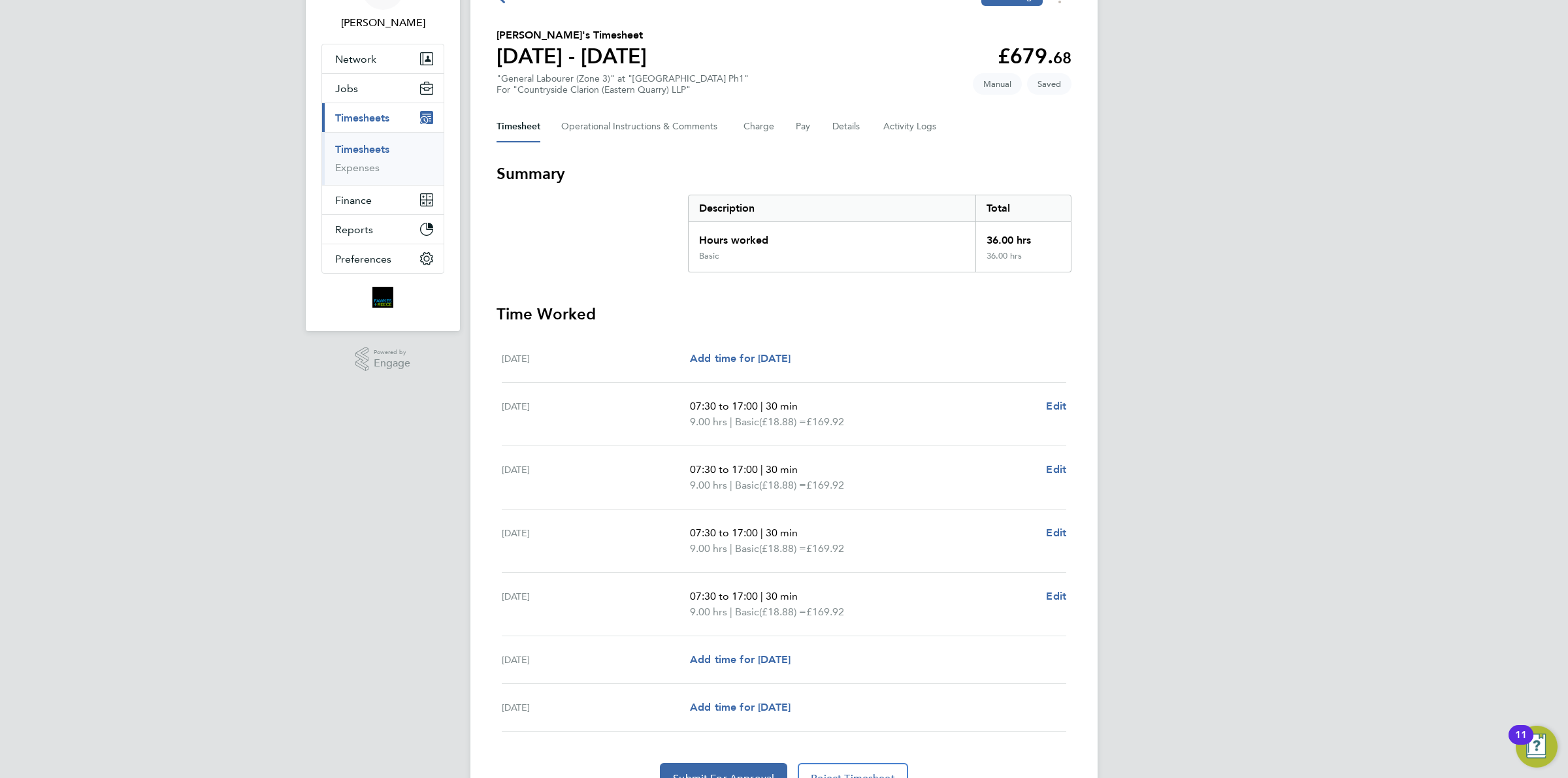
scroll to position [152, 0]
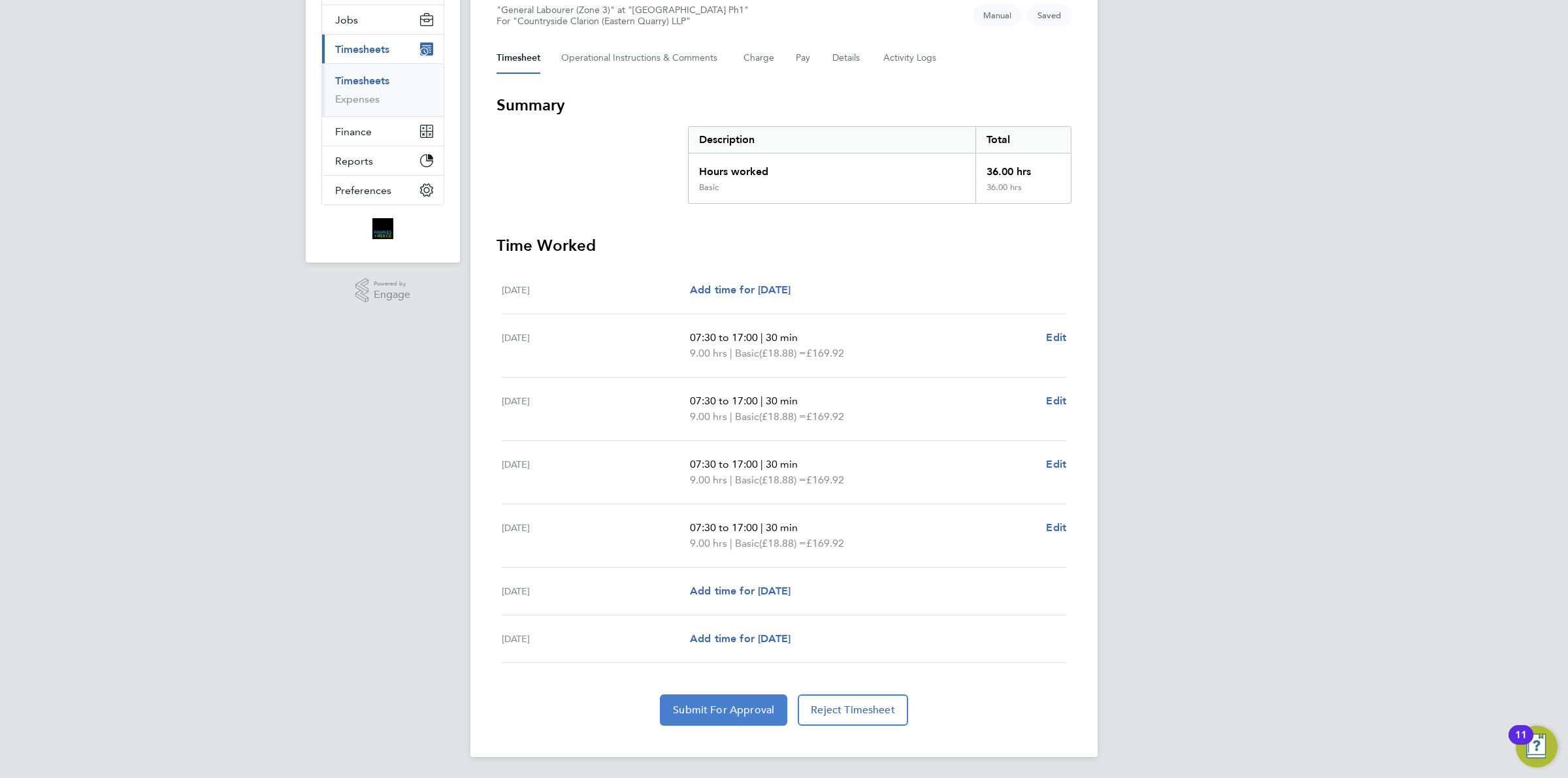
click at [713, 700] on button "Submit For Approval" at bounding box center [723, 710] width 127 height 32
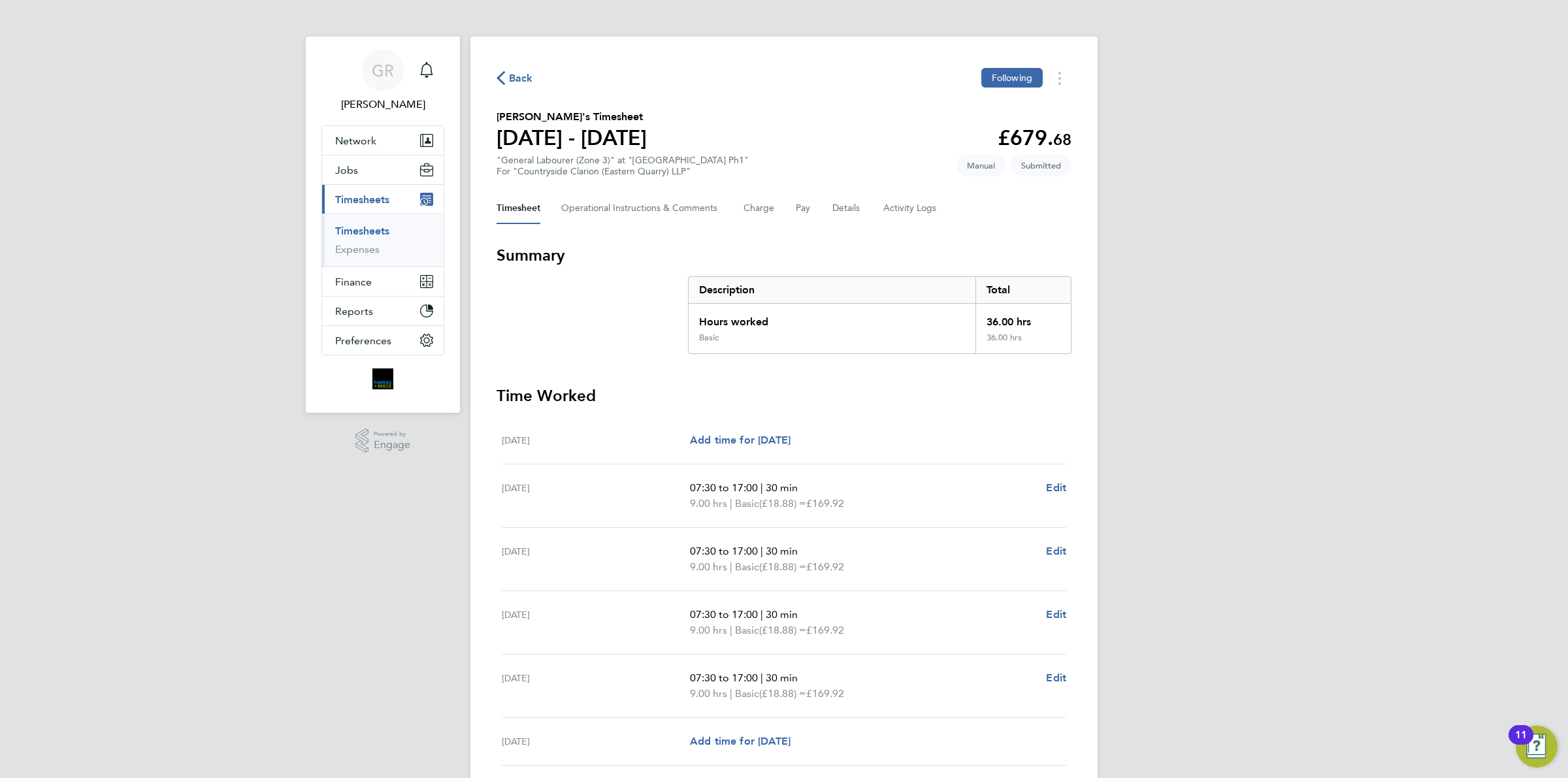
click at [507, 77] on span "Back" at bounding box center [515, 78] width 37 height 13
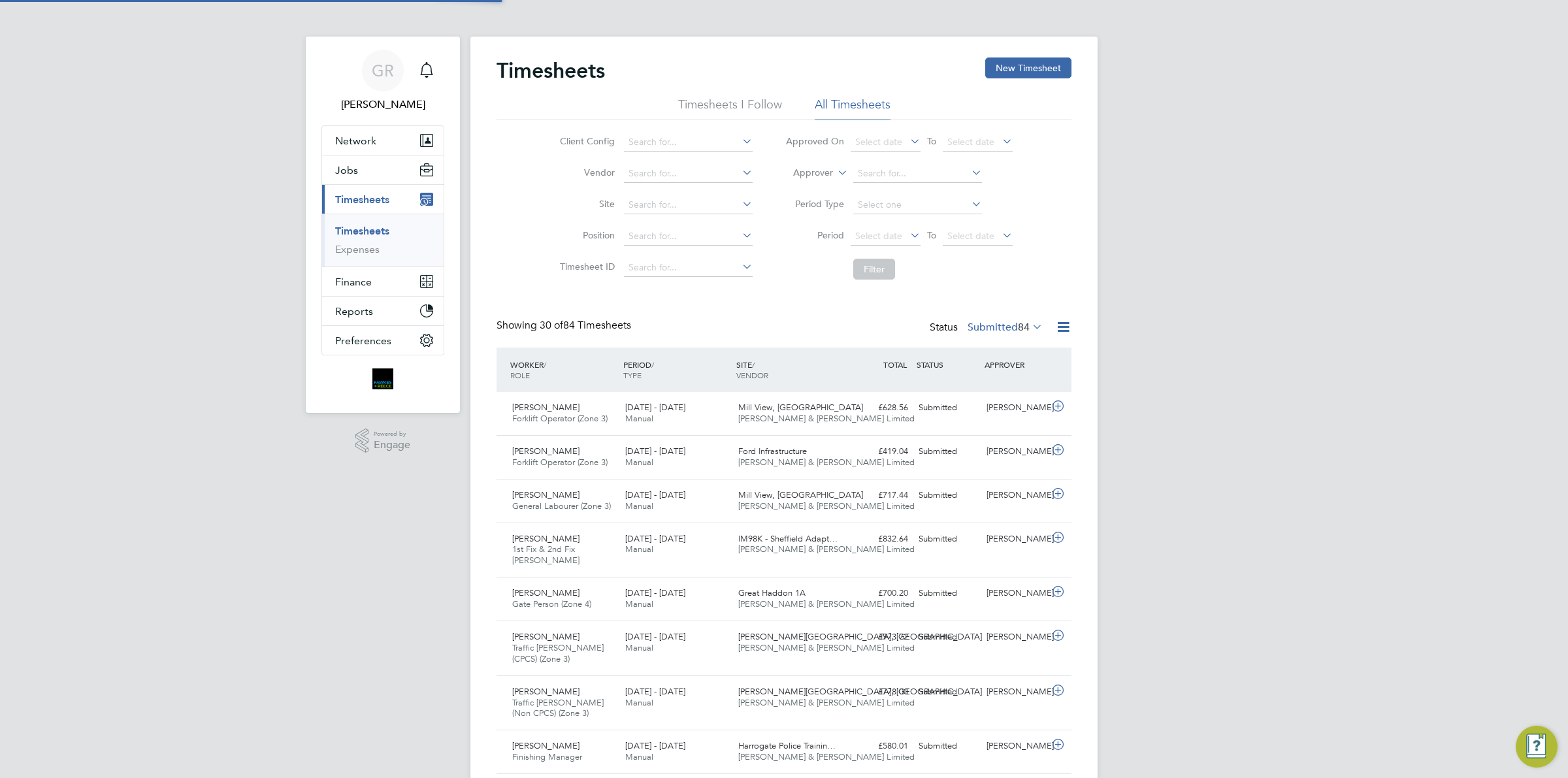
scroll to position [33, 113]
click at [1045, 69] on button "New Timesheet" at bounding box center [1028, 68] width 86 height 21
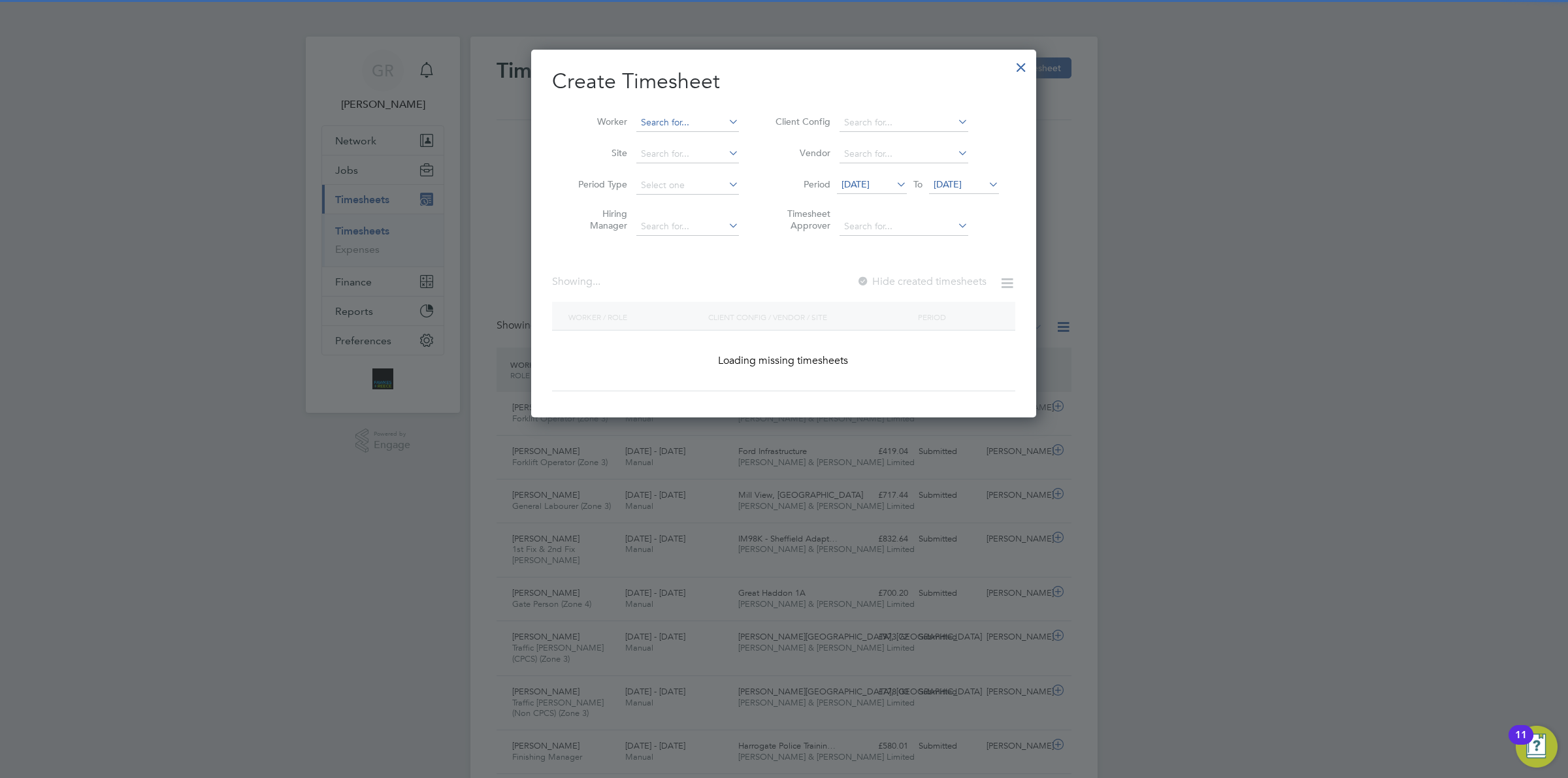
click at [655, 115] on input at bounding box center [688, 123] width 103 height 18
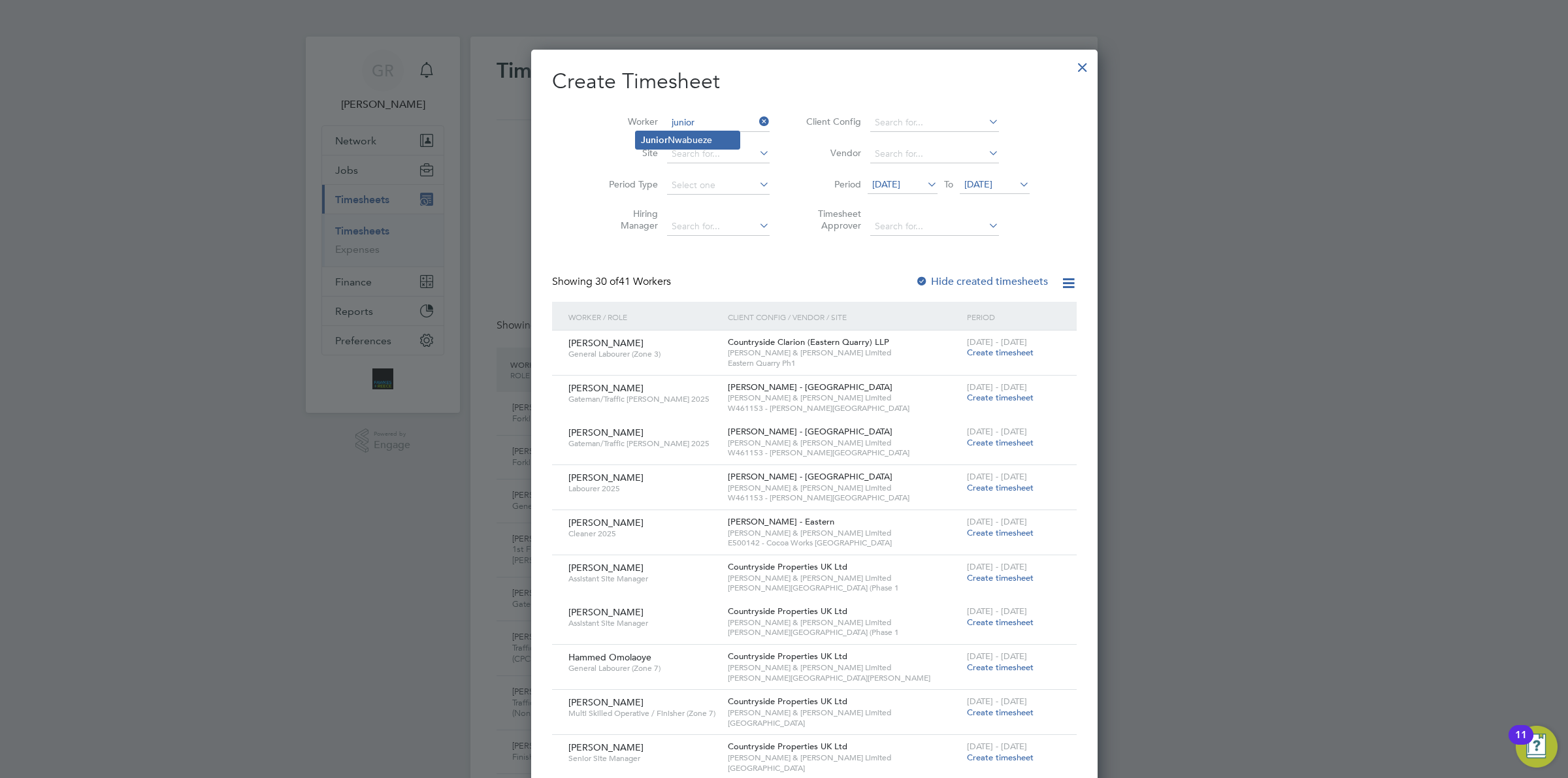
click at [691, 138] on li "[PERSON_NAME]" at bounding box center [687, 140] width 104 height 18
type input "[PERSON_NAME]"
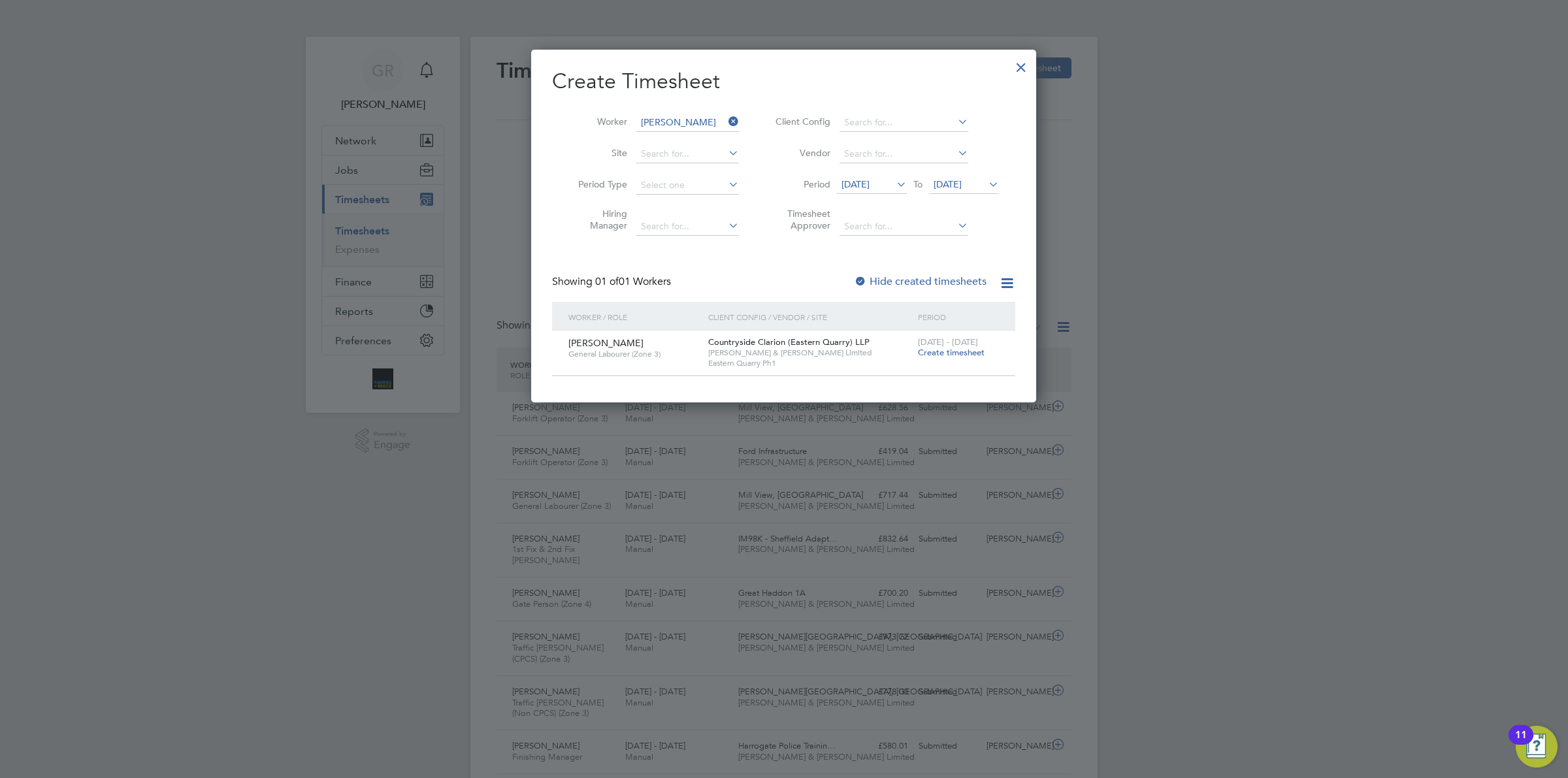
click at [952, 352] on span "Create timesheet" at bounding box center [951, 352] width 67 height 11
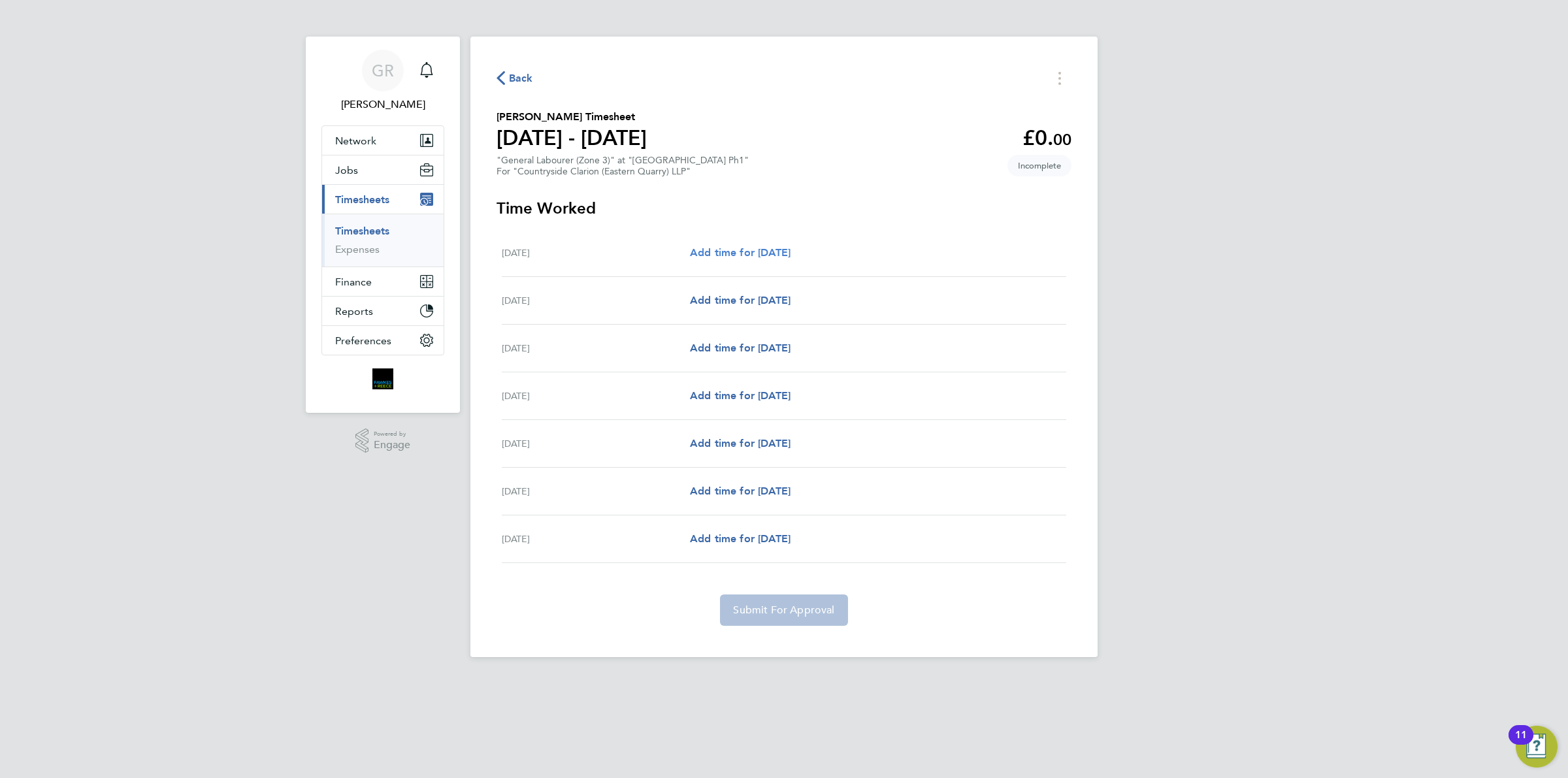
click at [755, 249] on span "Add time for [DATE]" at bounding box center [740, 253] width 100 height 13
select select "30"
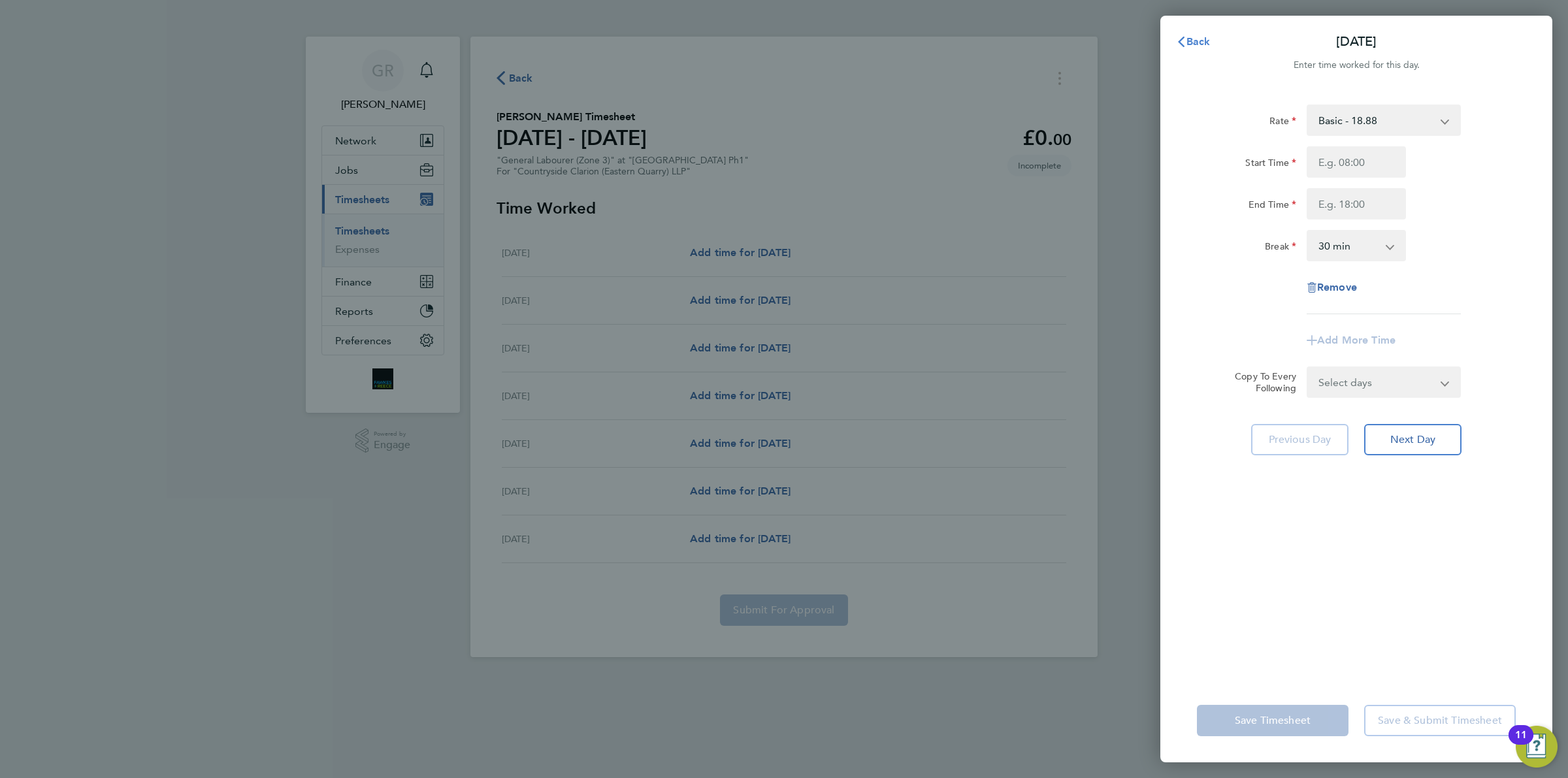
click at [1206, 38] on span "Back" at bounding box center [1199, 42] width 24 height 13
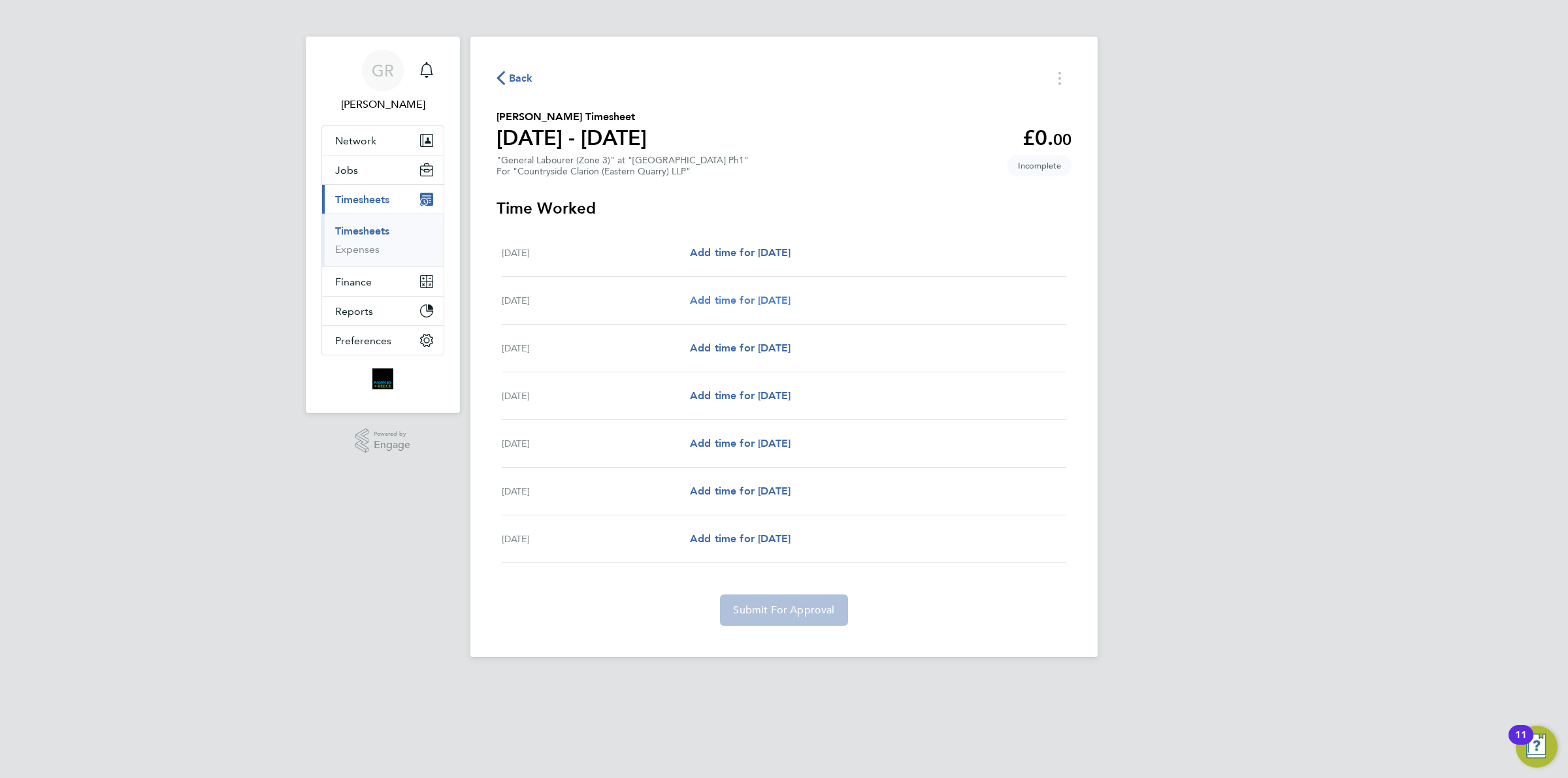
click at [752, 299] on span "Add time for [DATE]" at bounding box center [740, 300] width 100 height 13
select select "30"
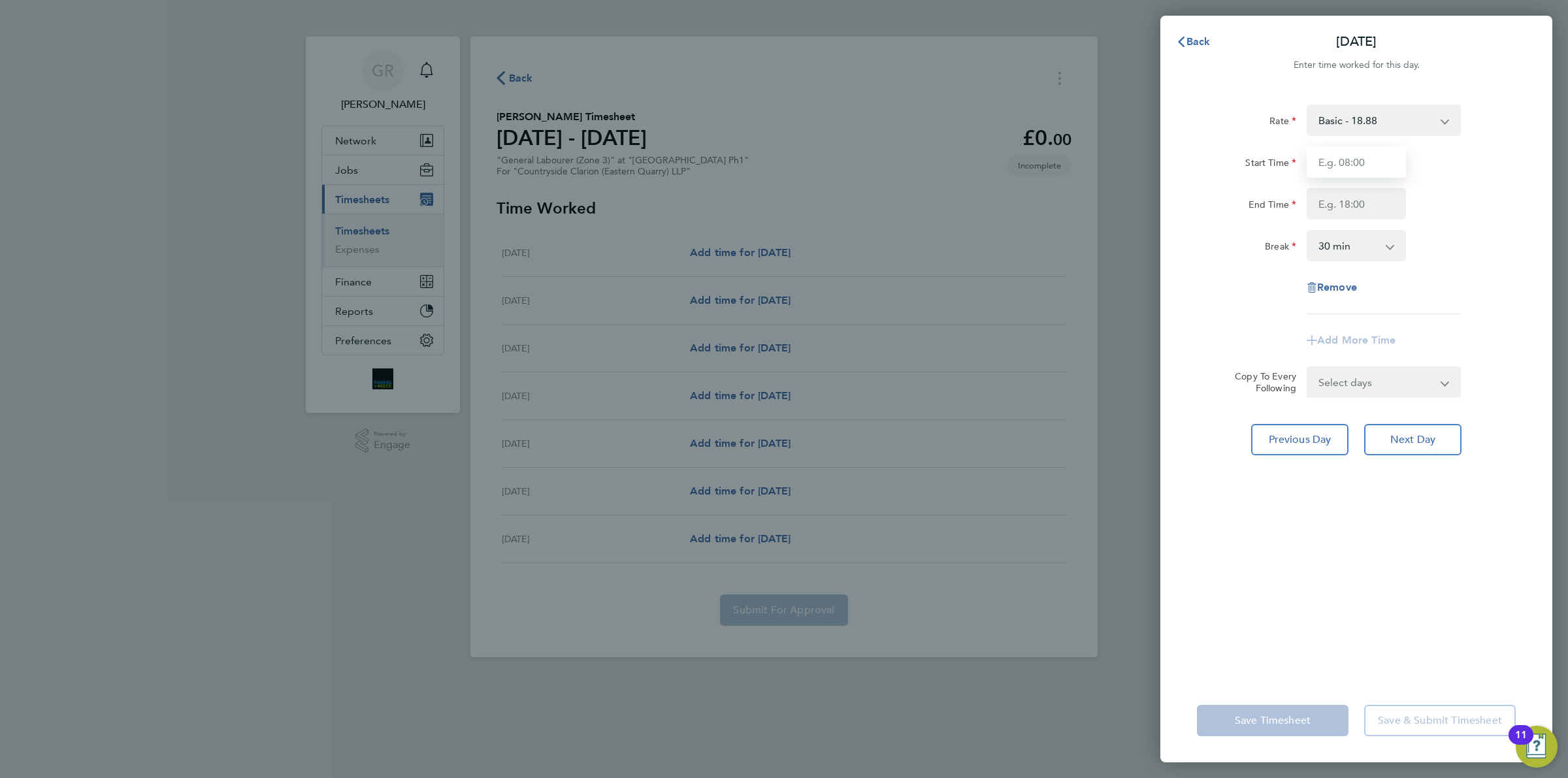
click at [1347, 157] on input "Start Time" at bounding box center [1357, 162] width 99 height 32
type input "07:30"
type input "17:00"
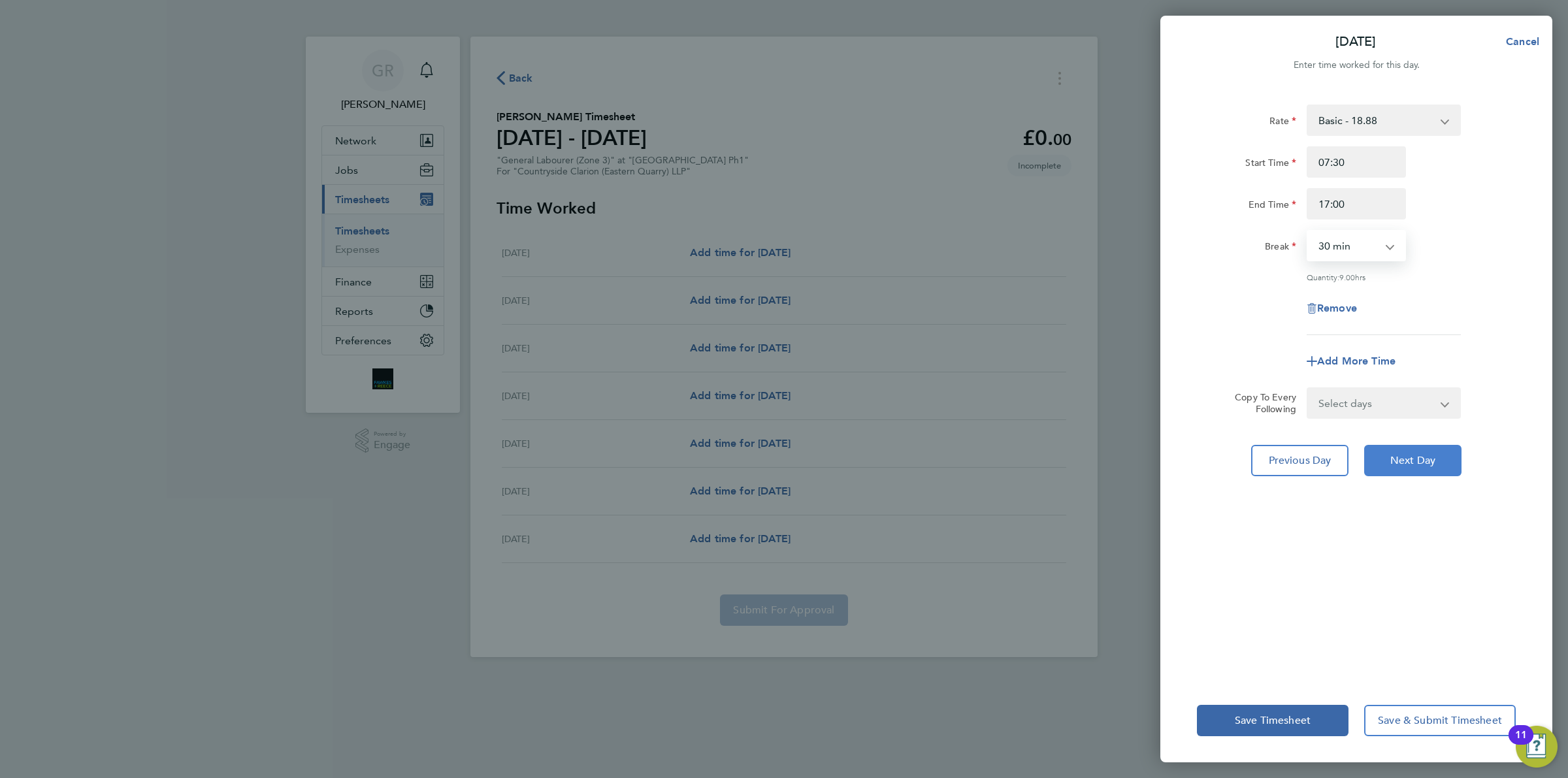
click at [1403, 463] on span "Next Day" at bounding box center [1413, 461] width 45 height 13
select select "30"
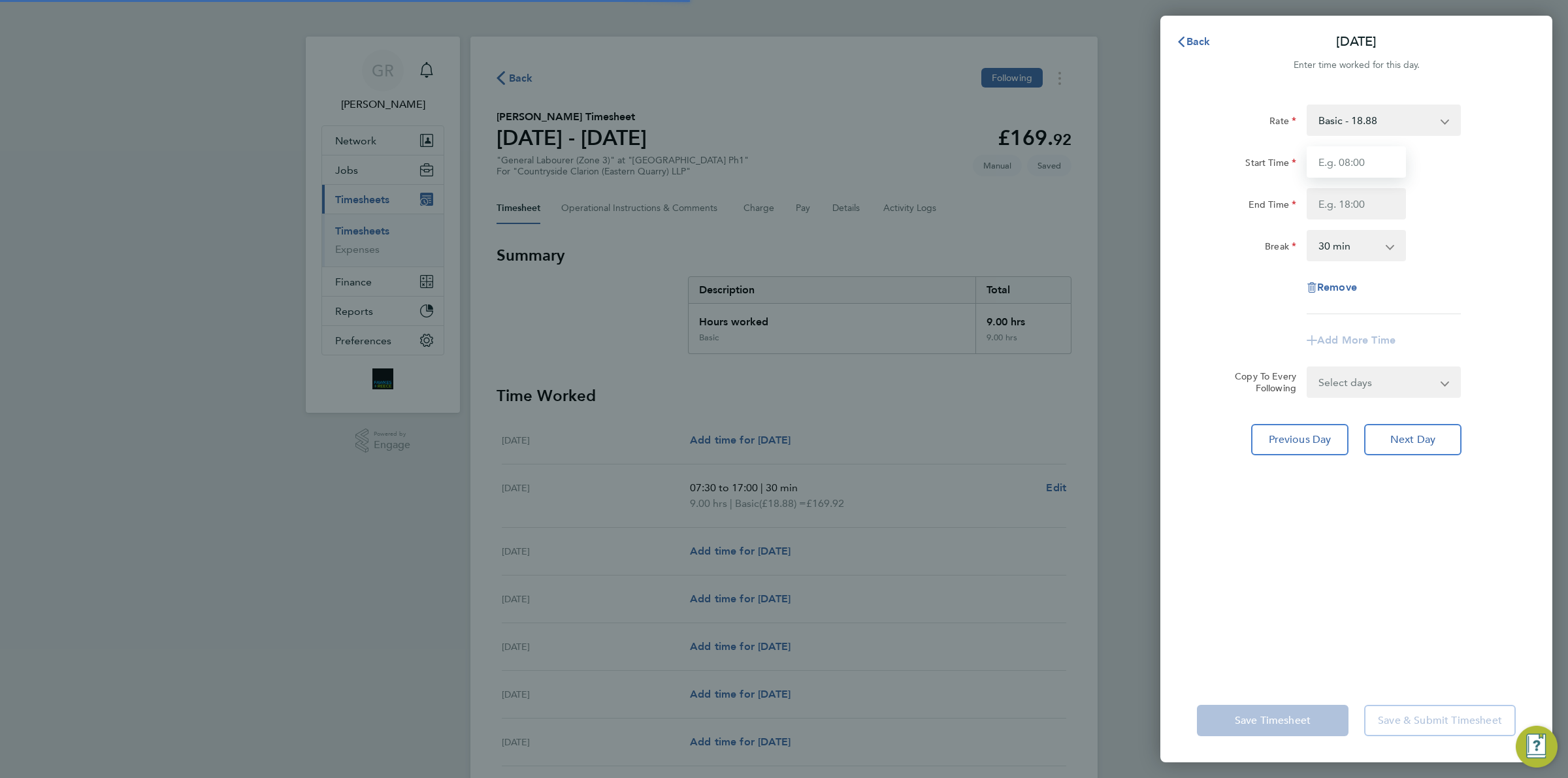
click at [1340, 172] on input "Start Time" at bounding box center [1357, 162] width 99 height 32
type input "07:30"
type input "17:00"
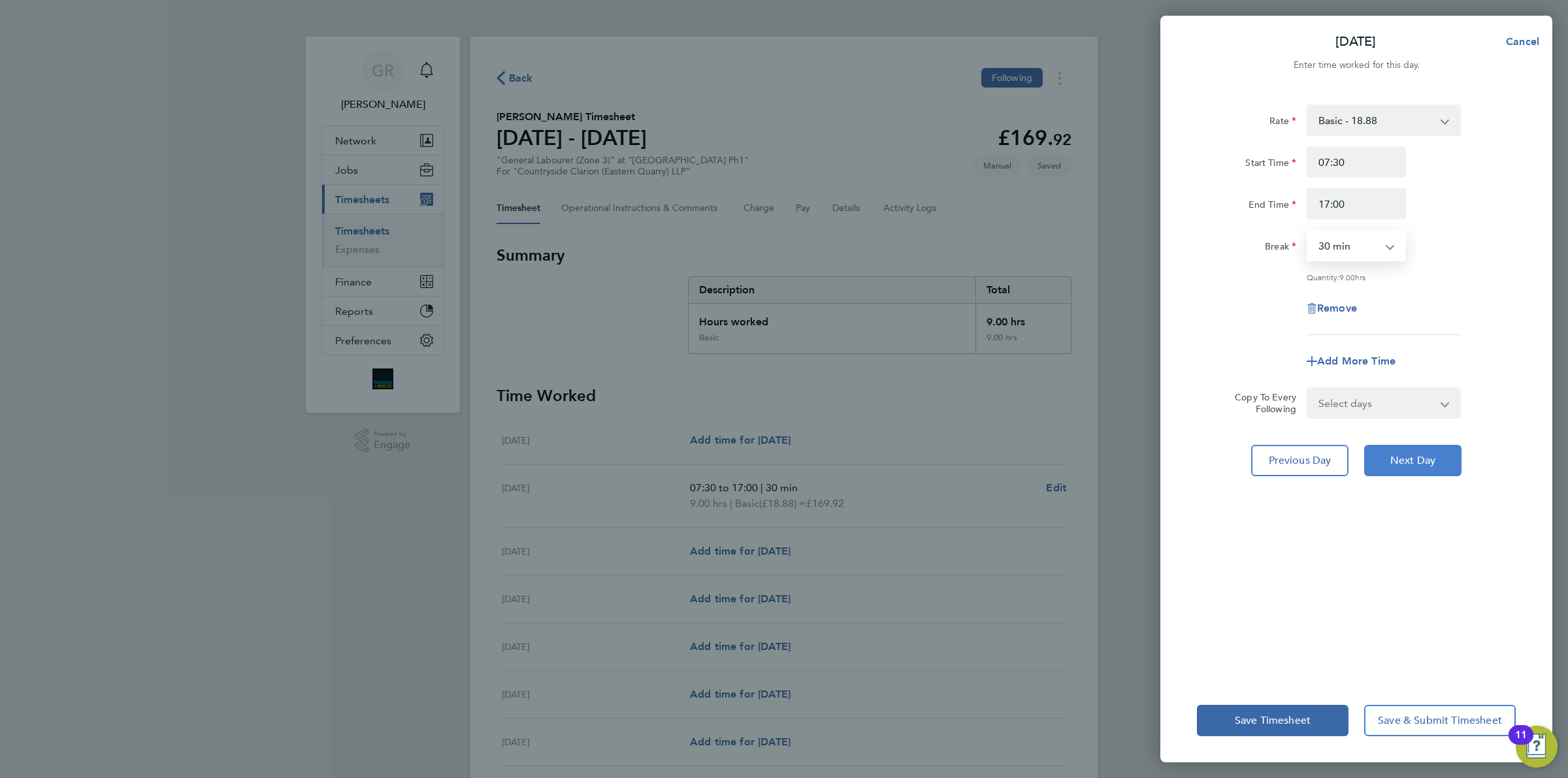
click at [1382, 467] on button "Next Day" at bounding box center [1413, 461] width 98 height 32
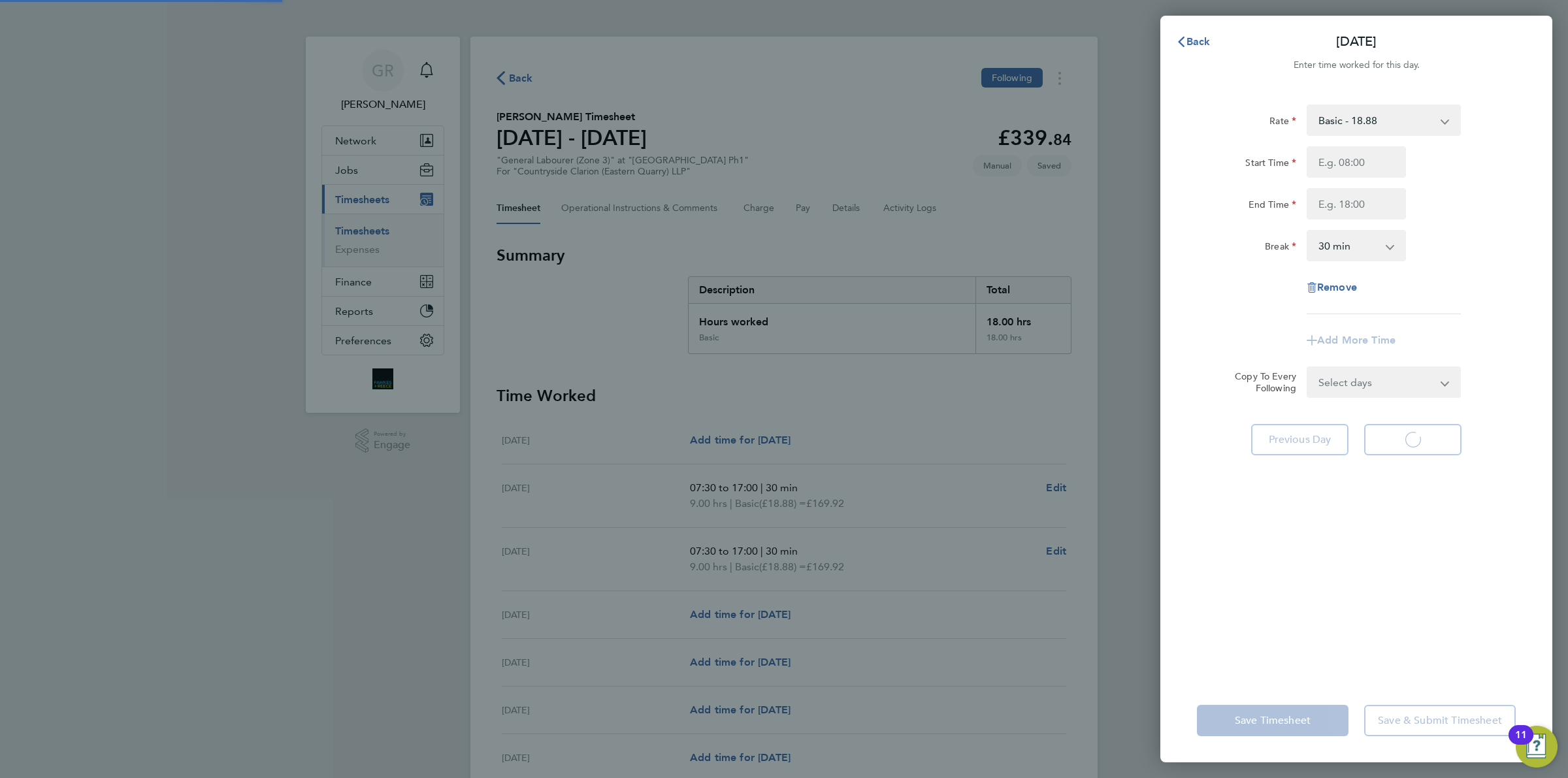
select select "30"
click at [1330, 142] on div "Rate Basic - 18.88 Start Time End Time Break 0 min 15 min 30 min 45 min 60 min …" at bounding box center [1356, 210] width 319 height 210
click at [1359, 176] on input "Start Time" at bounding box center [1357, 162] width 99 height 32
type input "07:30"
type input "17:00"
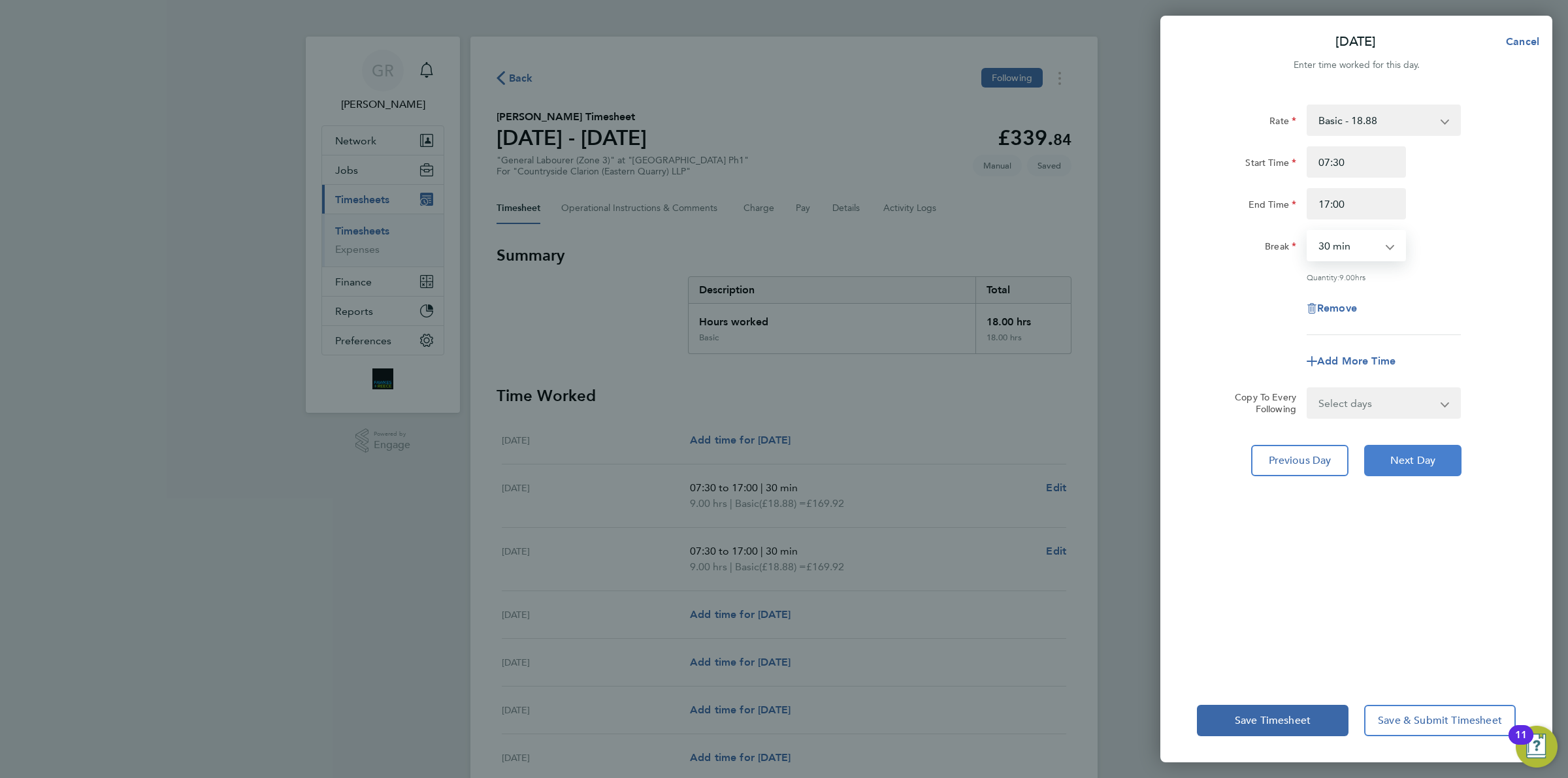
click at [1396, 455] on span "Next Day" at bounding box center [1413, 461] width 45 height 13
select select "30"
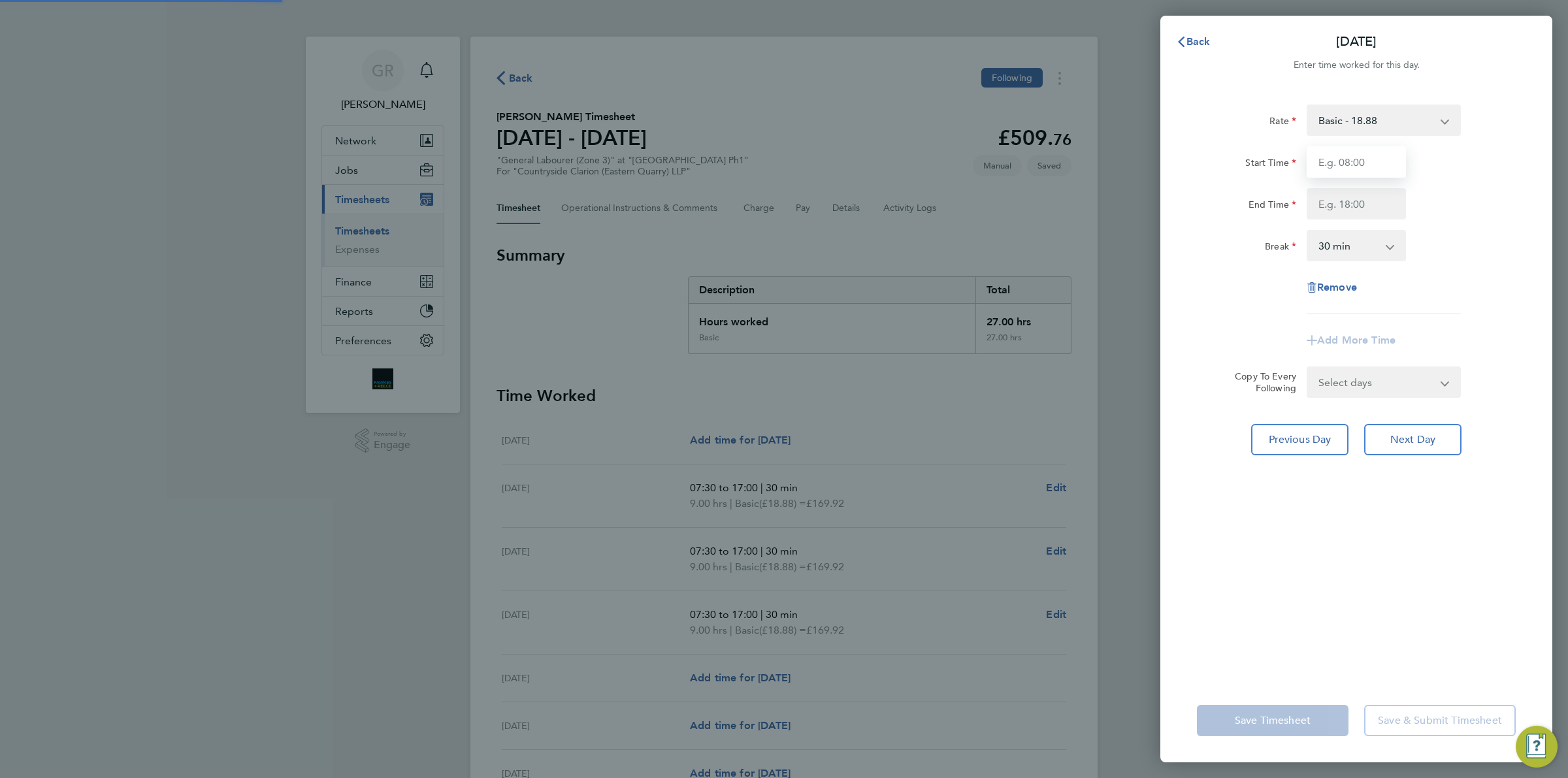
click at [1349, 155] on input "Start Time" at bounding box center [1357, 162] width 99 height 32
type input "07:30"
type input "17:00"
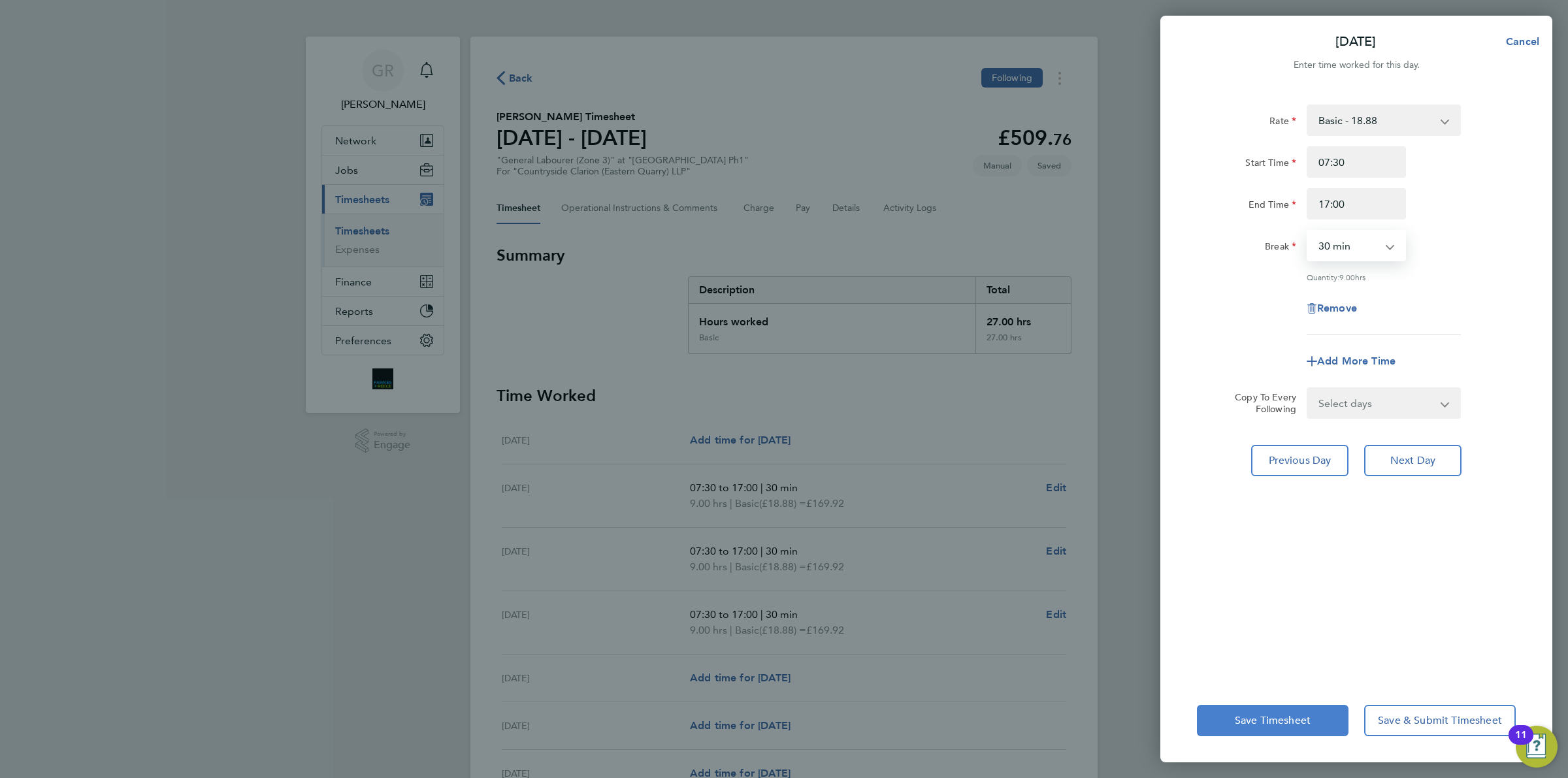
click at [1272, 730] on button "Save Timesheet" at bounding box center [1273, 720] width 152 height 32
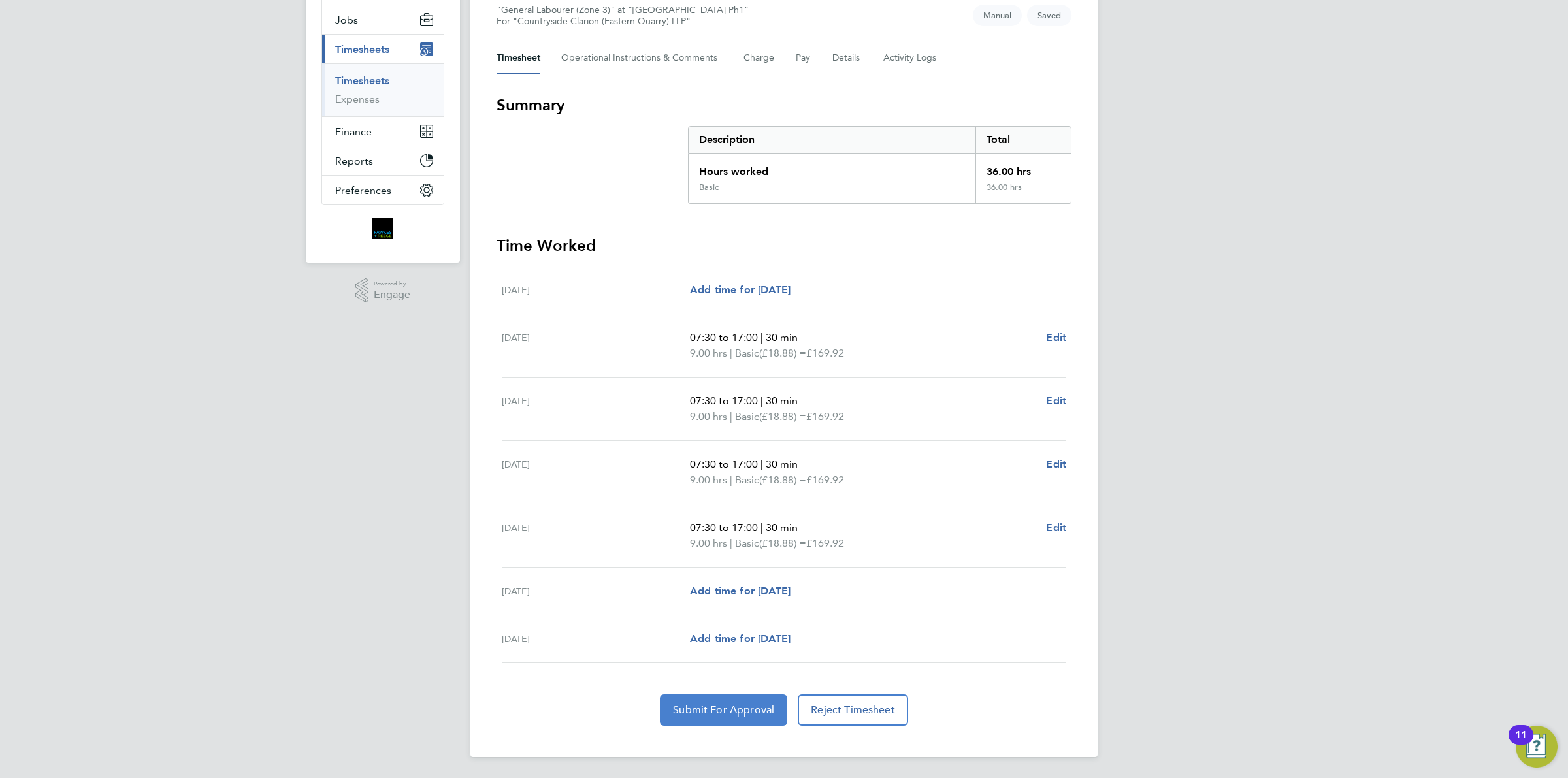
click at [714, 719] on button "Submit For Approval" at bounding box center [723, 710] width 127 height 32
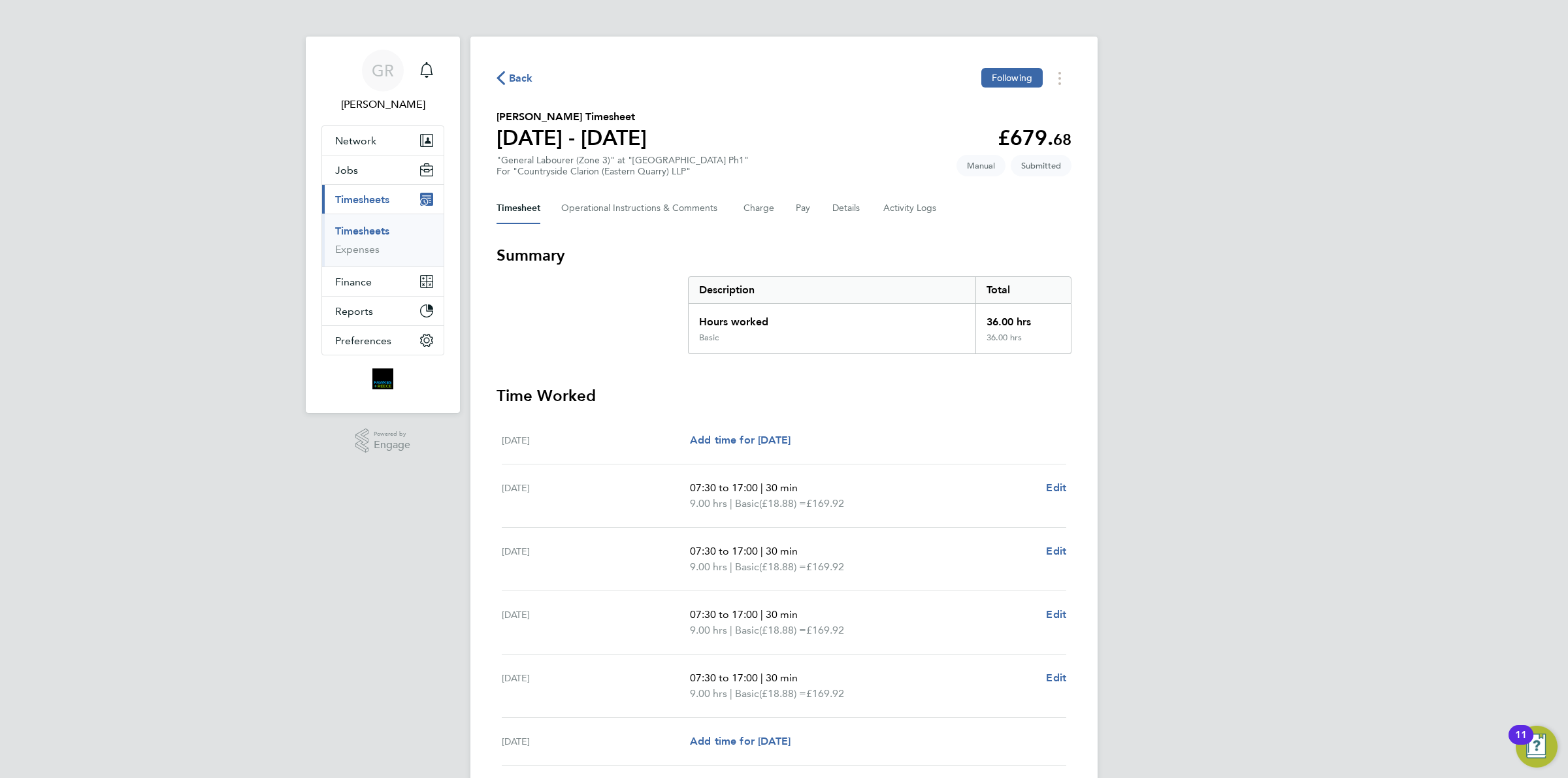
click at [521, 74] on span "Back" at bounding box center [520, 78] width 24 height 15
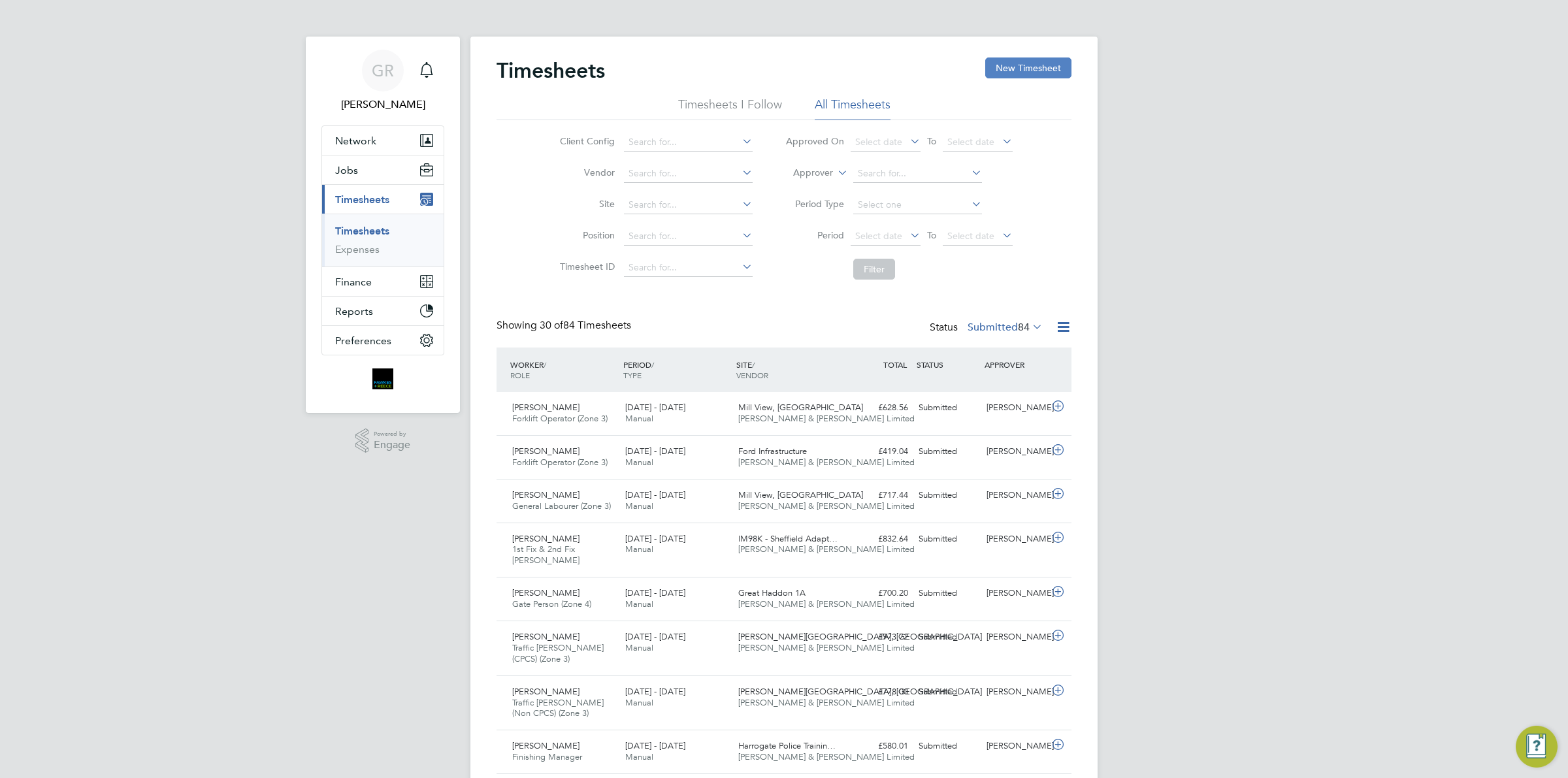
click at [1012, 63] on button "New Timesheet" at bounding box center [1028, 68] width 86 height 21
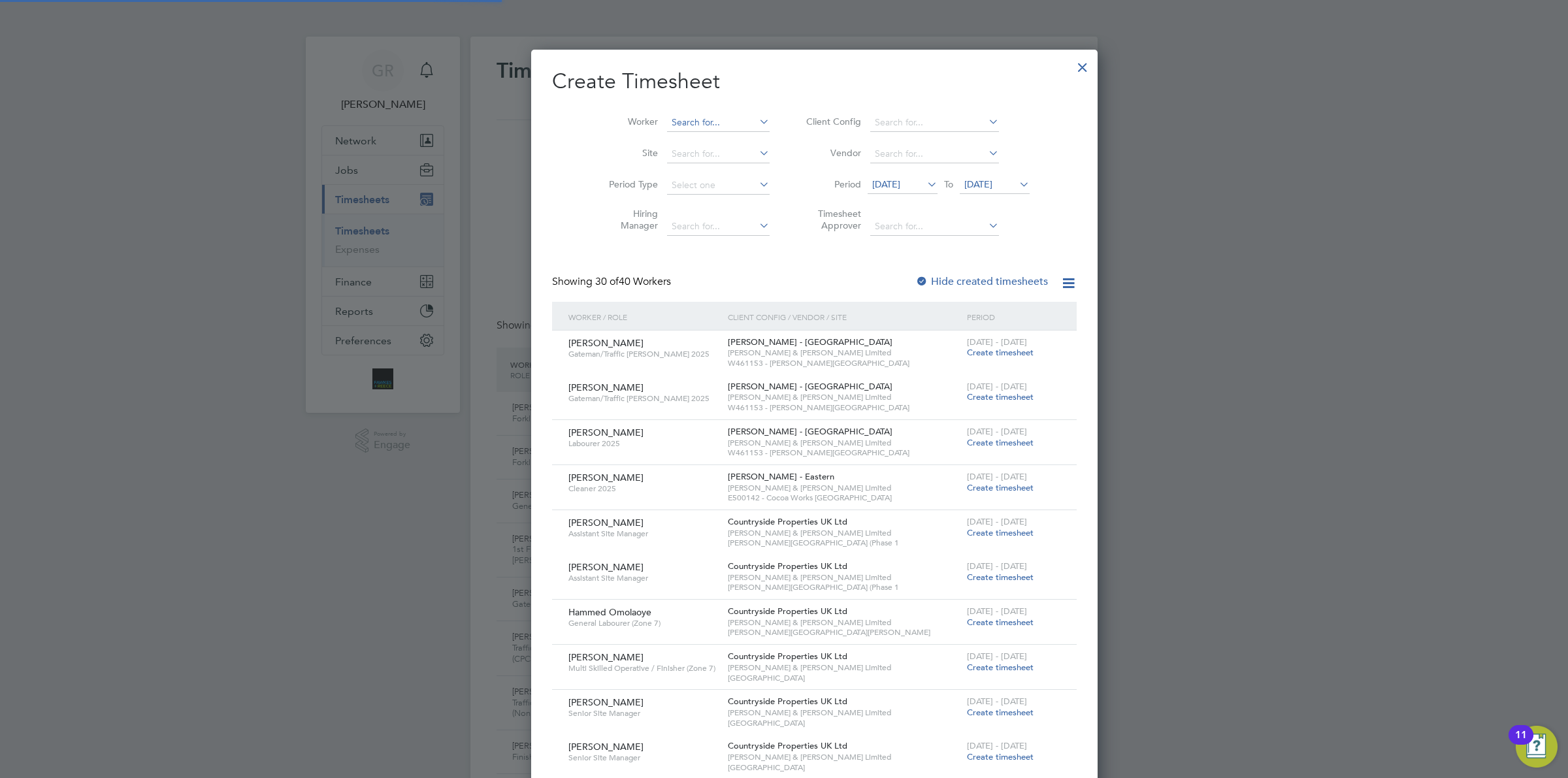
click at [667, 122] on input at bounding box center [719, 123] width 103 height 18
click at [667, 142] on li "[PERSON_NAME]" at bounding box center [697, 140] width 124 height 18
type input "[PERSON_NAME]"
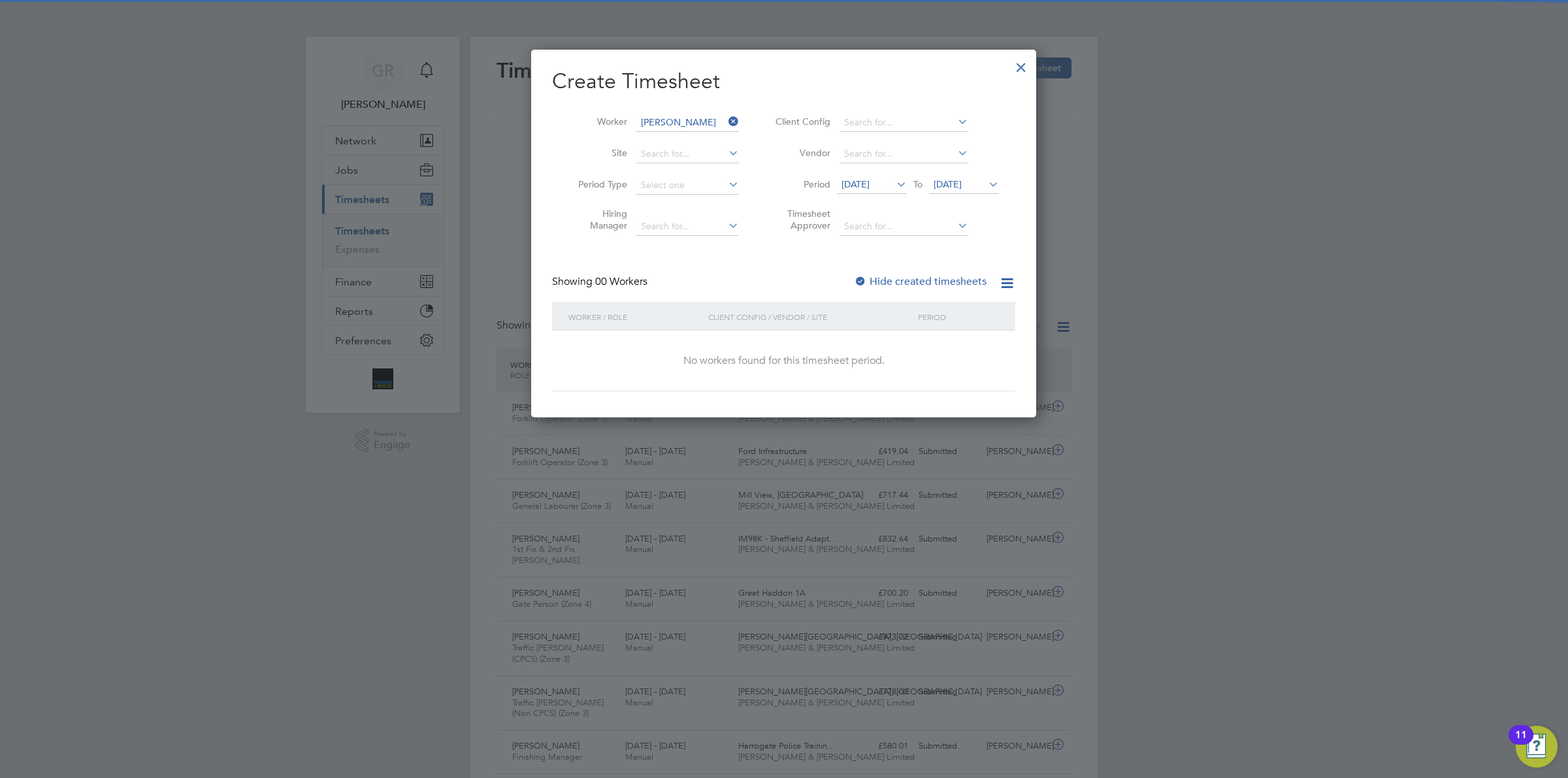
click at [870, 181] on span "[DATE]" at bounding box center [855, 183] width 28 height 12
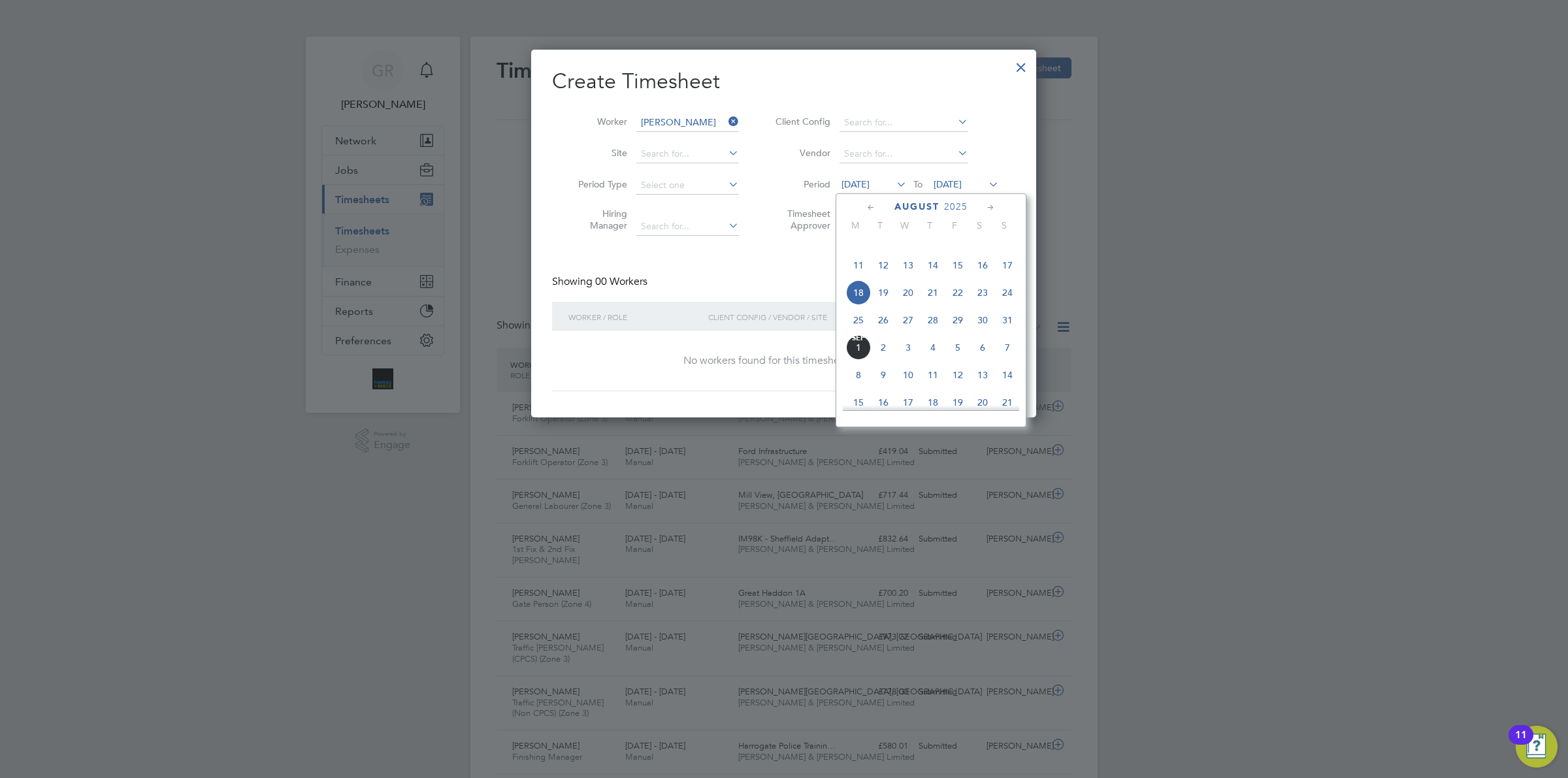
click at [856, 333] on span "25" at bounding box center [858, 320] width 24 height 24
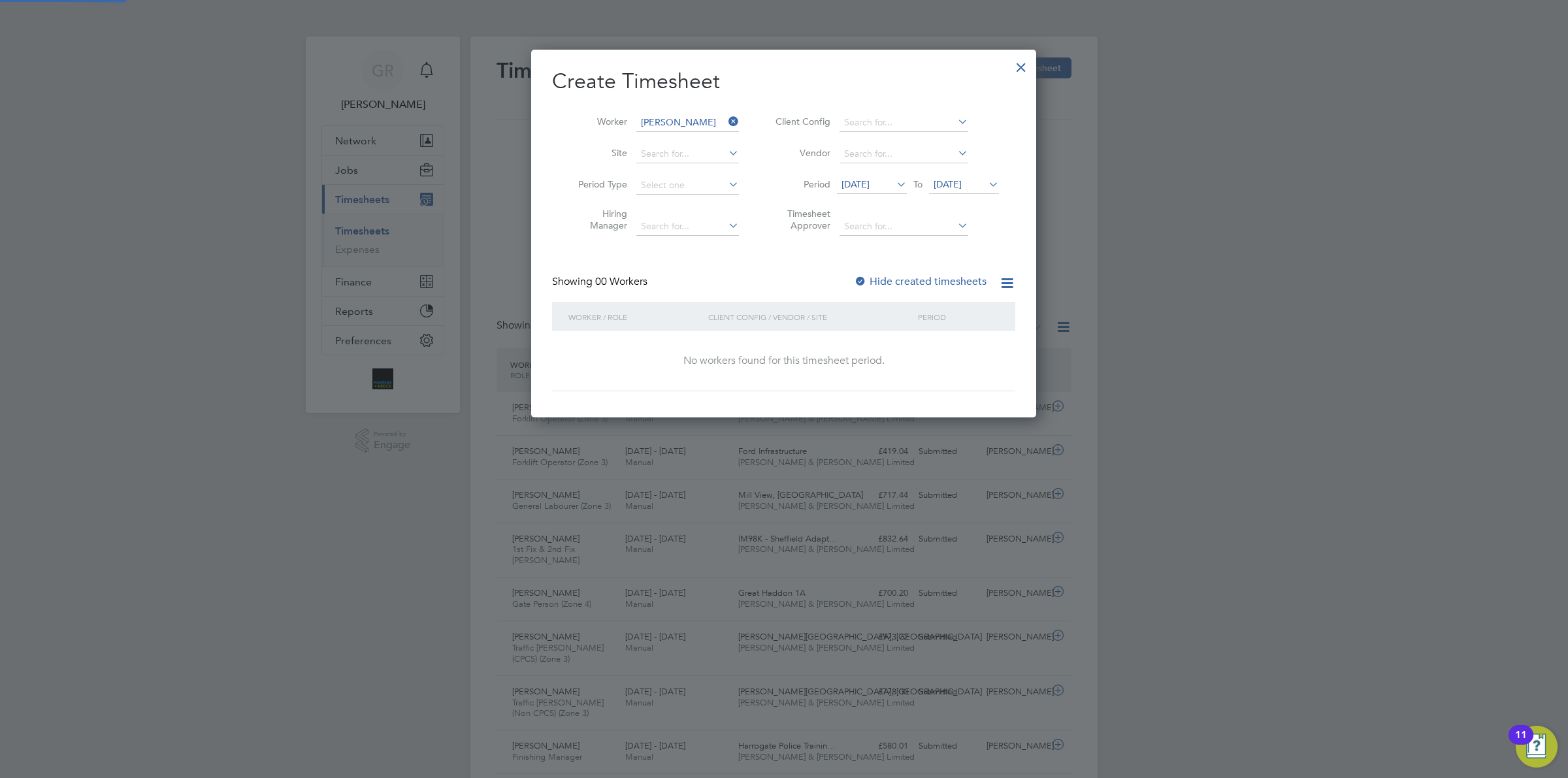
click at [962, 181] on span "[DATE]" at bounding box center [947, 183] width 28 height 12
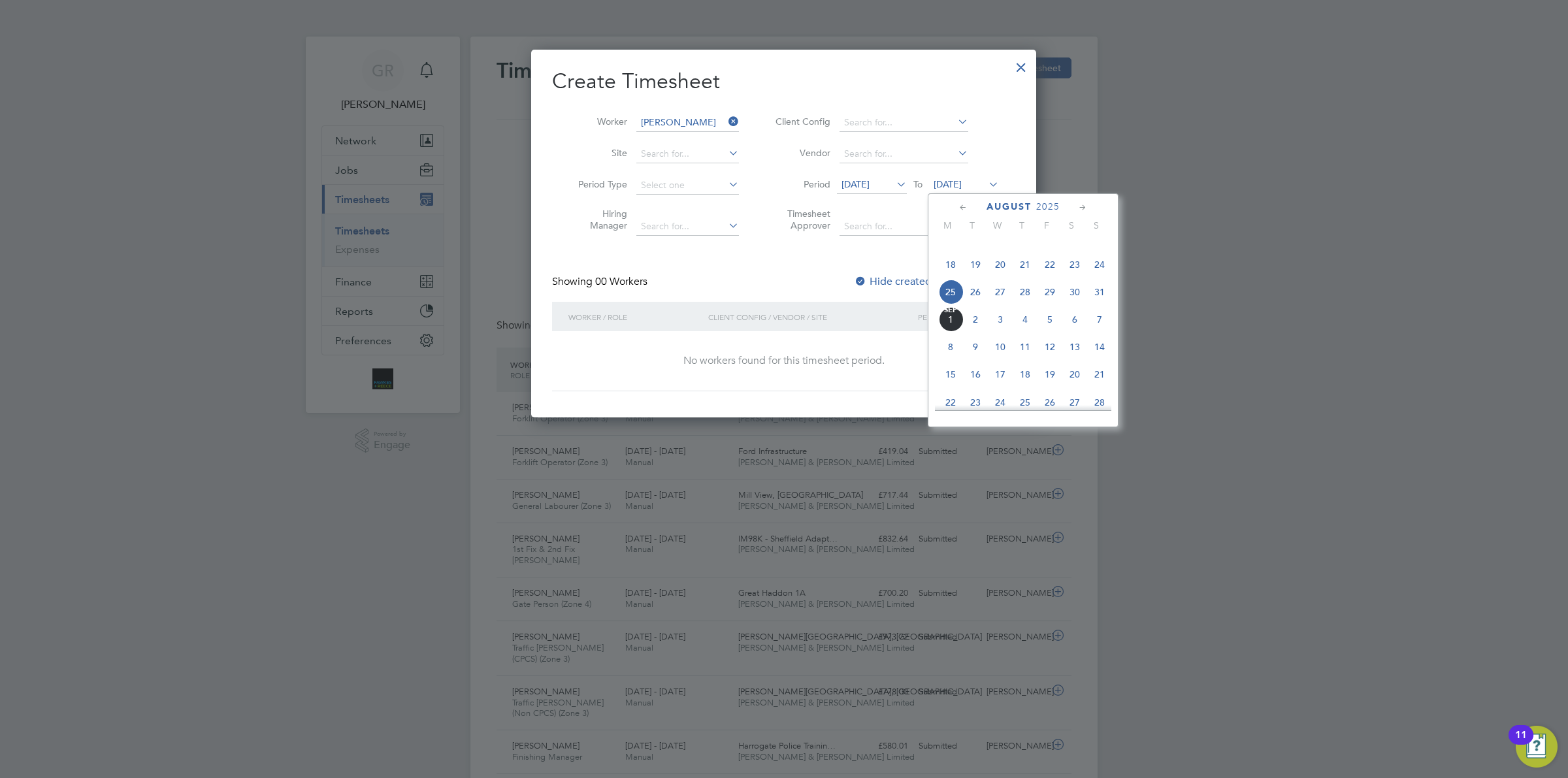
click at [1101, 305] on span "31" at bounding box center [1099, 292] width 24 height 24
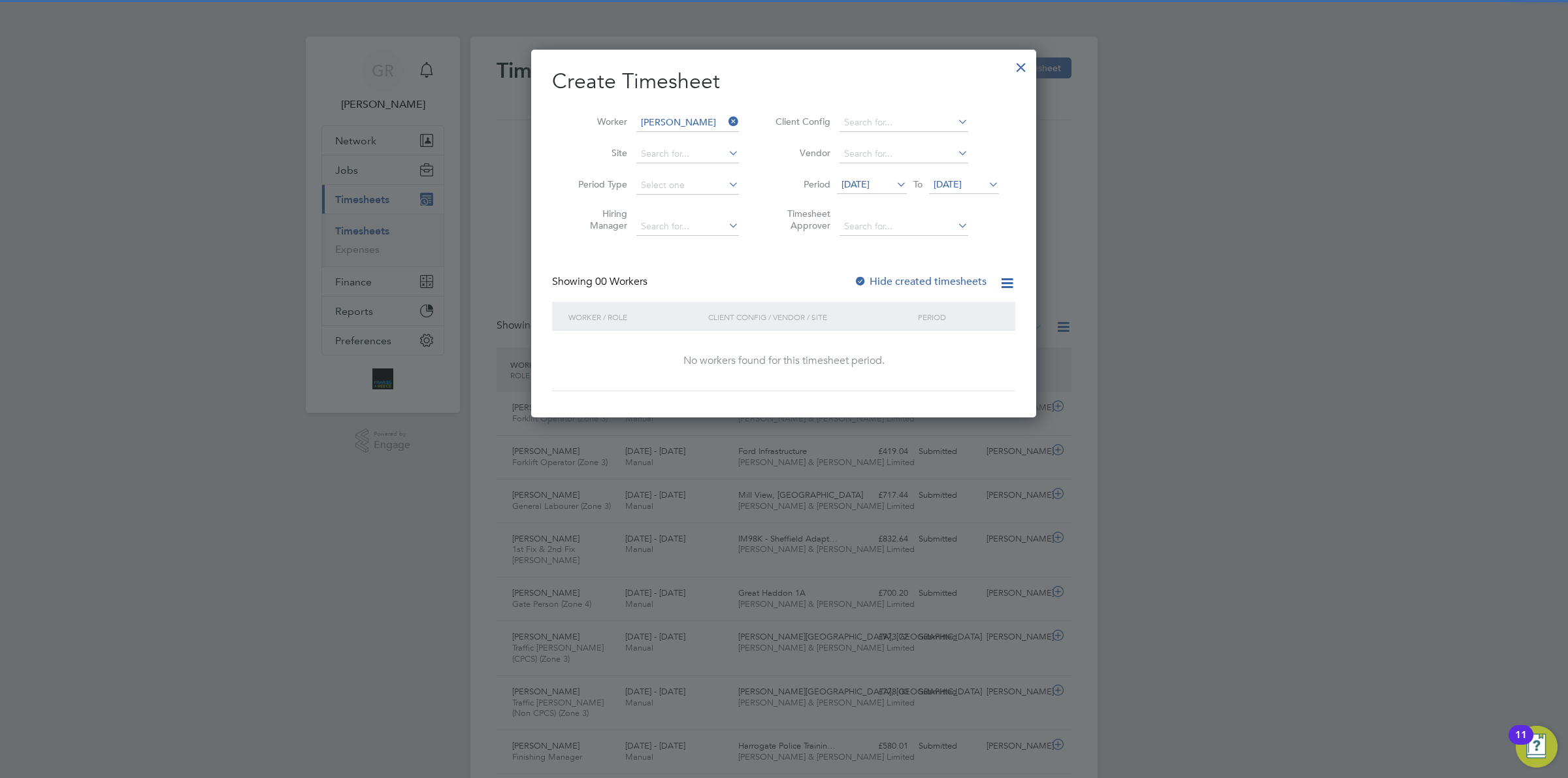
click at [905, 277] on label "Hide created timesheets" at bounding box center [919, 282] width 133 height 13
click at [905, 277] on label "Hide created timesheets" at bounding box center [919, 282] width 133 height 13
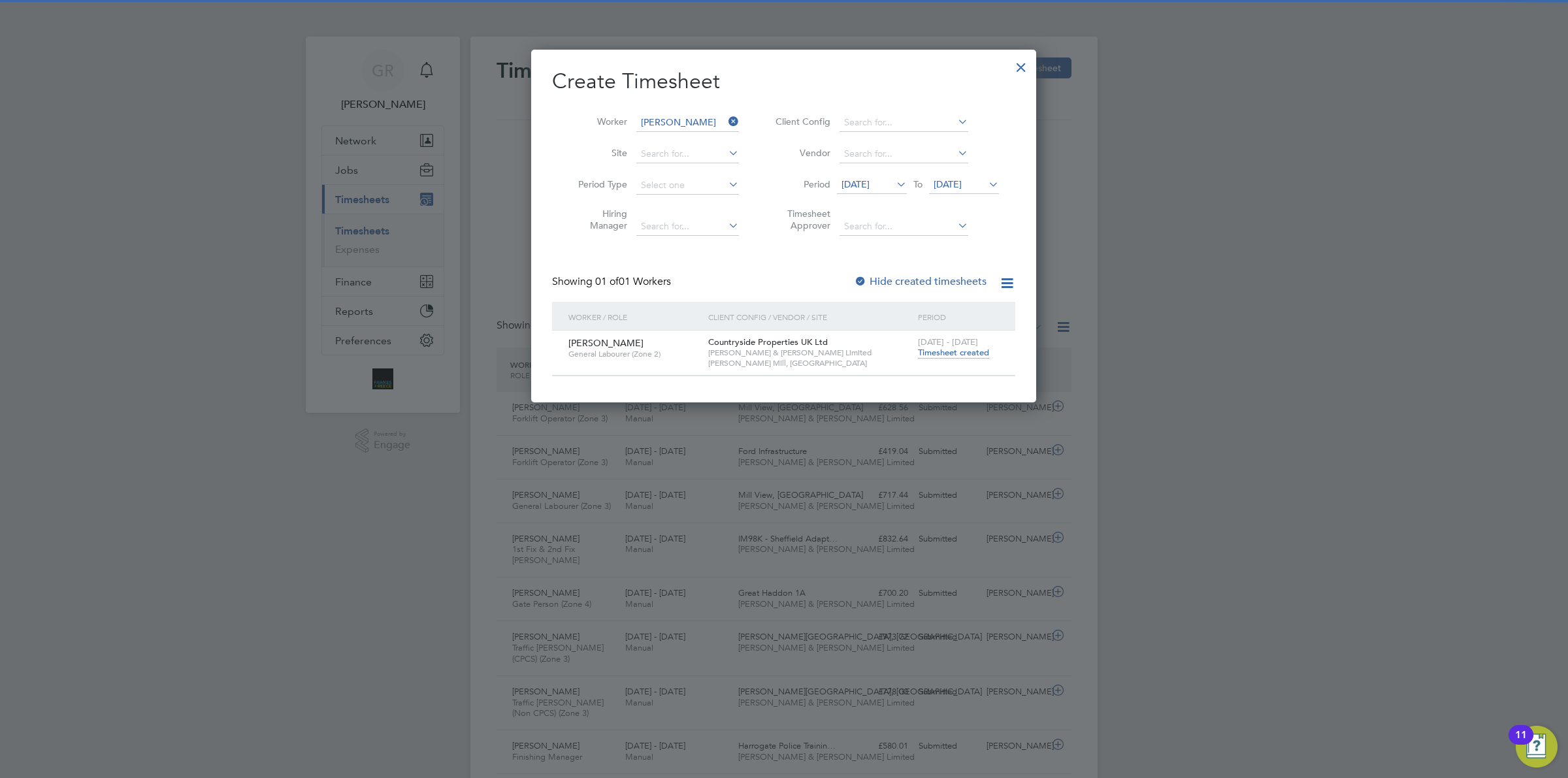
click at [956, 348] on span "Timesheet created" at bounding box center [953, 352] width 71 height 12
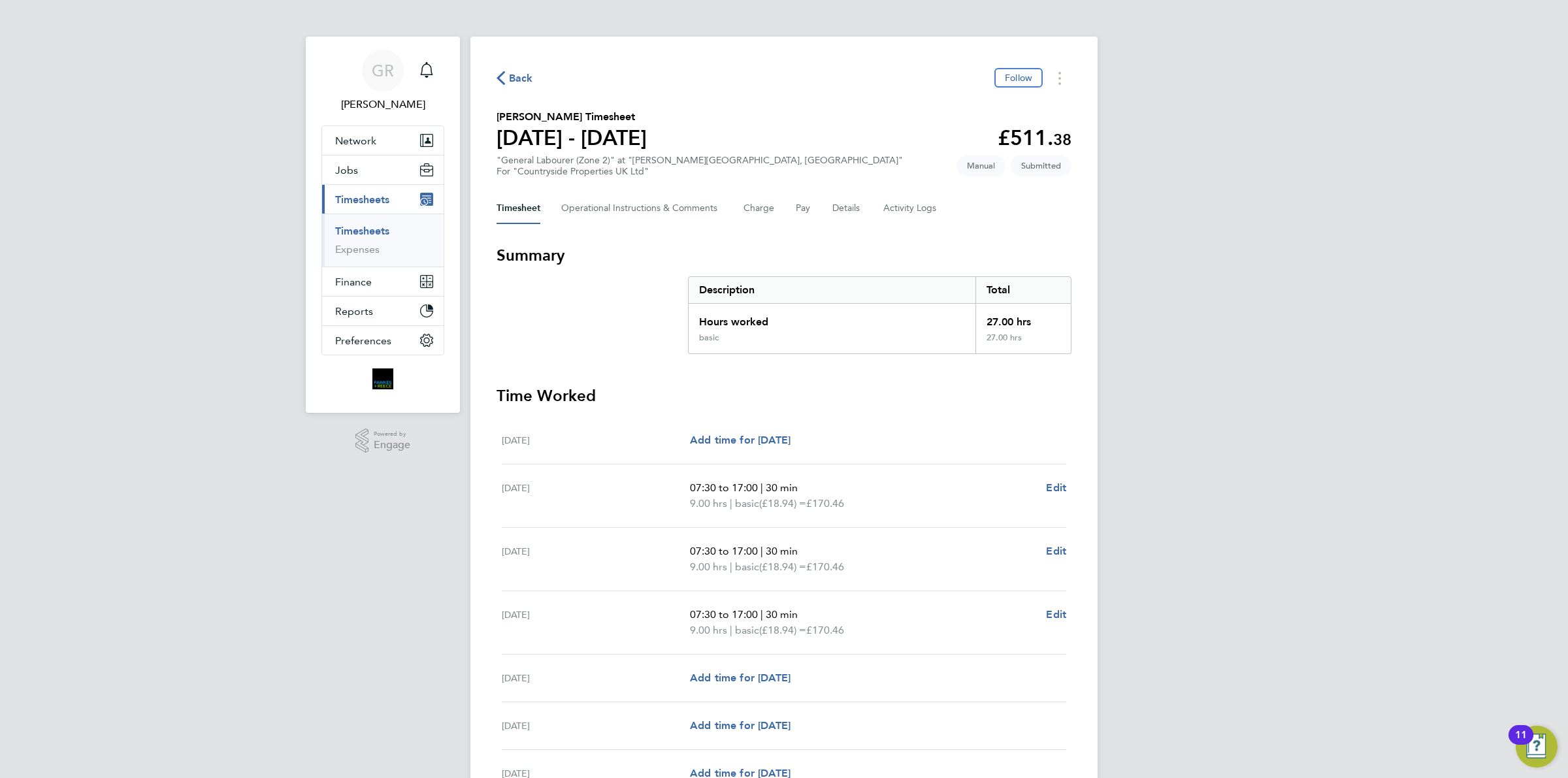
click at [525, 79] on span "Back" at bounding box center [520, 78] width 24 height 15
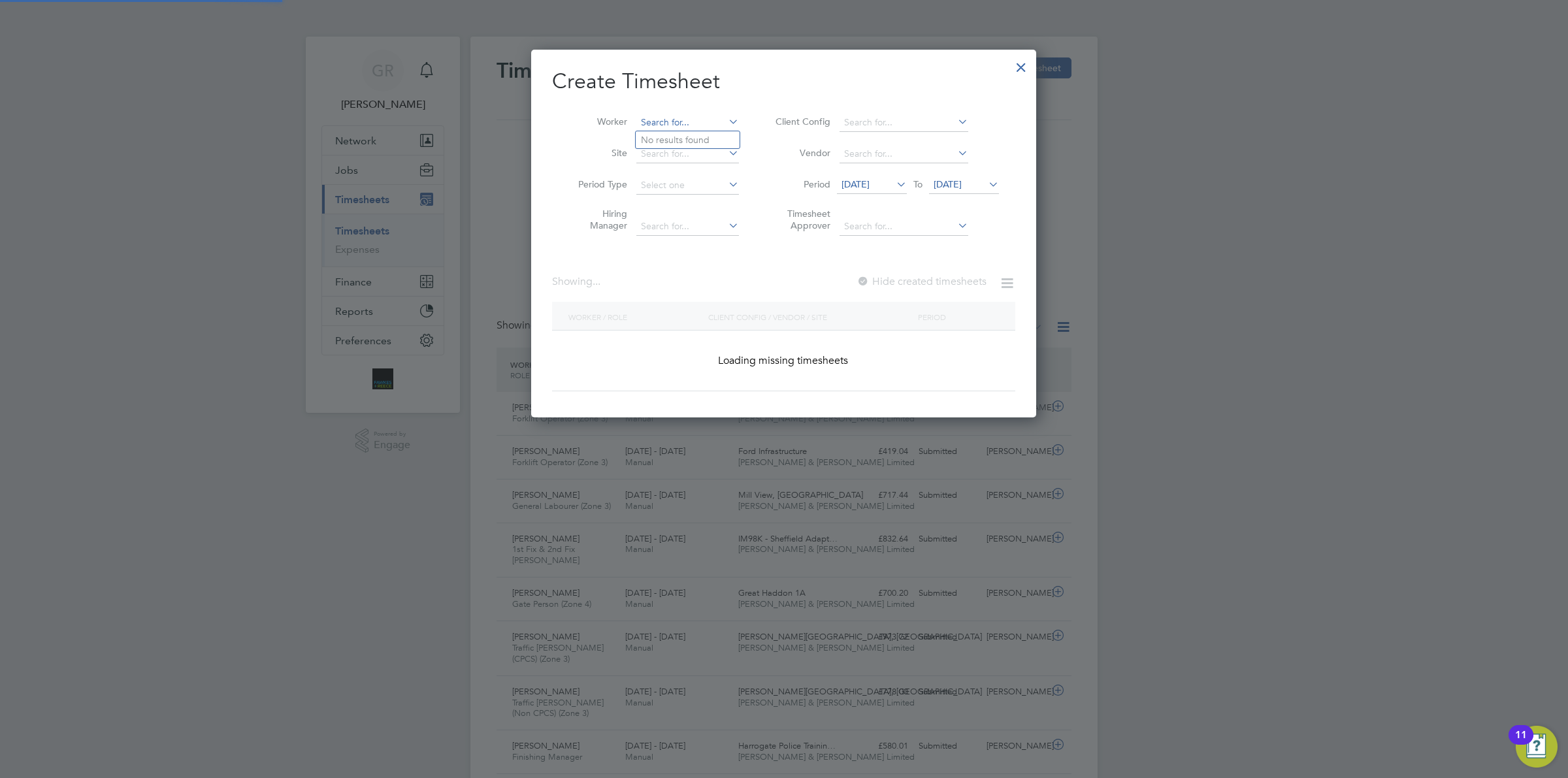
click at [723, 122] on input at bounding box center [688, 123] width 103 height 18
click at [616, 108] on li "Worker" at bounding box center [653, 123] width 203 height 32
click at [658, 112] on li "Worker" at bounding box center [653, 123] width 203 height 32
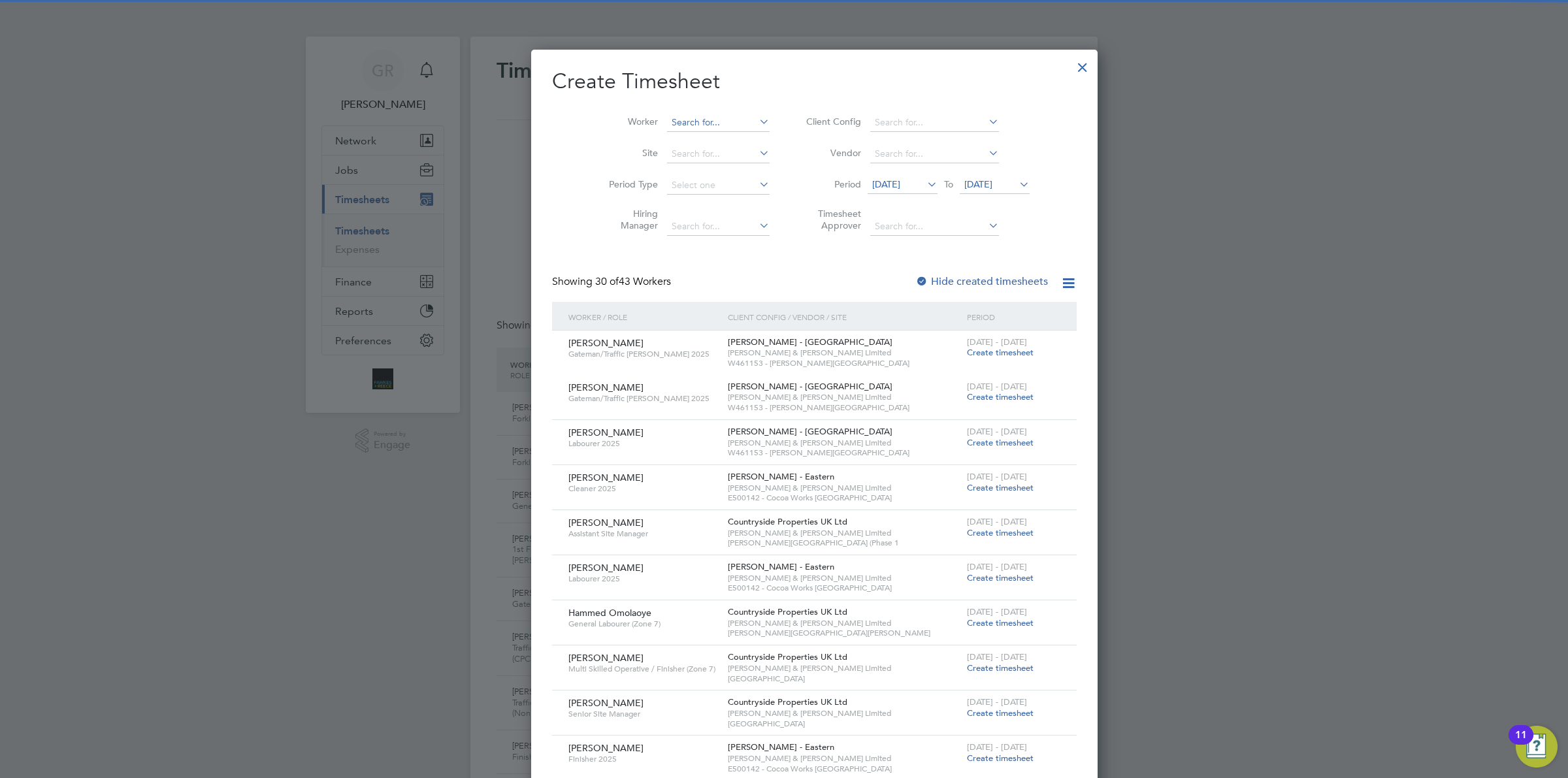
click at [667, 126] on input at bounding box center [719, 123] width 103 height 18
type input "d"
click at [667, 117] on input at bounding box center [719, 123] width 103 height 18
